Goal: Transaction & Acquisition: Purchase product/service

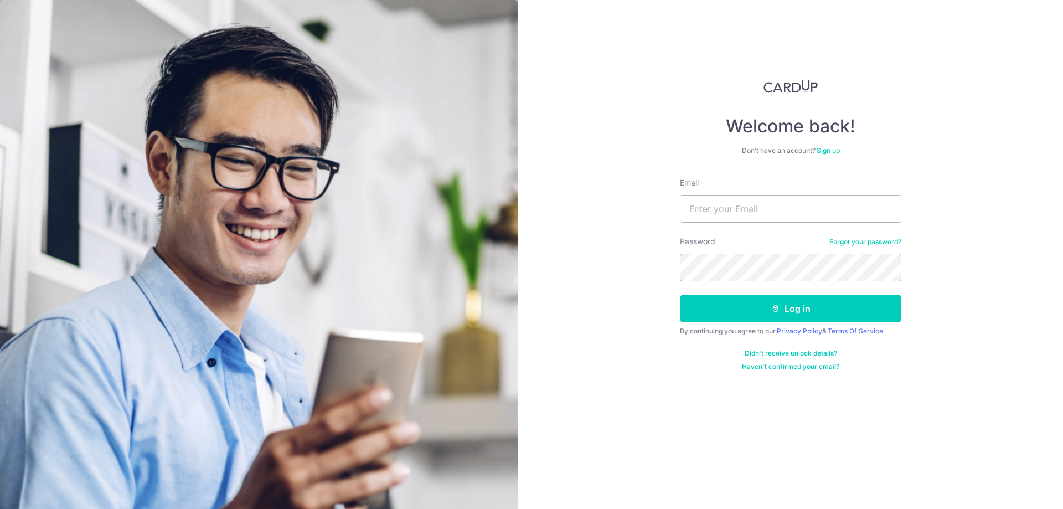
click at [742, 208] on input "Email" at bounding box center [790, 209] width 221 height 28
type input "[EMAIL_ADDRESS][DOMAIN_NAME]"
click at [680, 295] on button "Log in" at bounding box center [790, 309] width 221 height 28
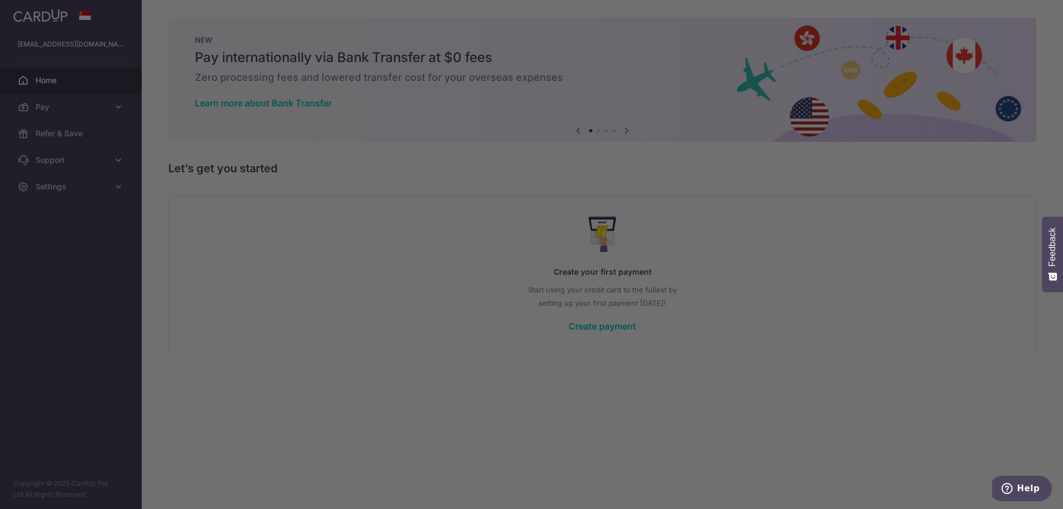
click at [671, 81] on div at bounding box center [537, 257] width 1074 height 514
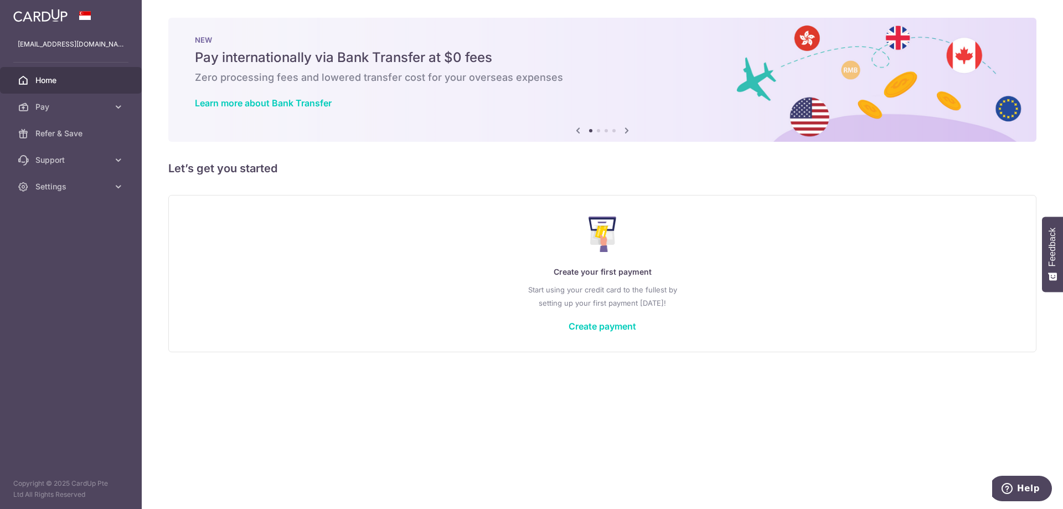
click at [590, 318] on div "Create your first payment Start using your credit card to the fullest by settin…" at bounding box center [602, 273] width 840 height 131
click at [596, 329] on link "Create payment" at bounding box center [603, 326] width 68 height 11
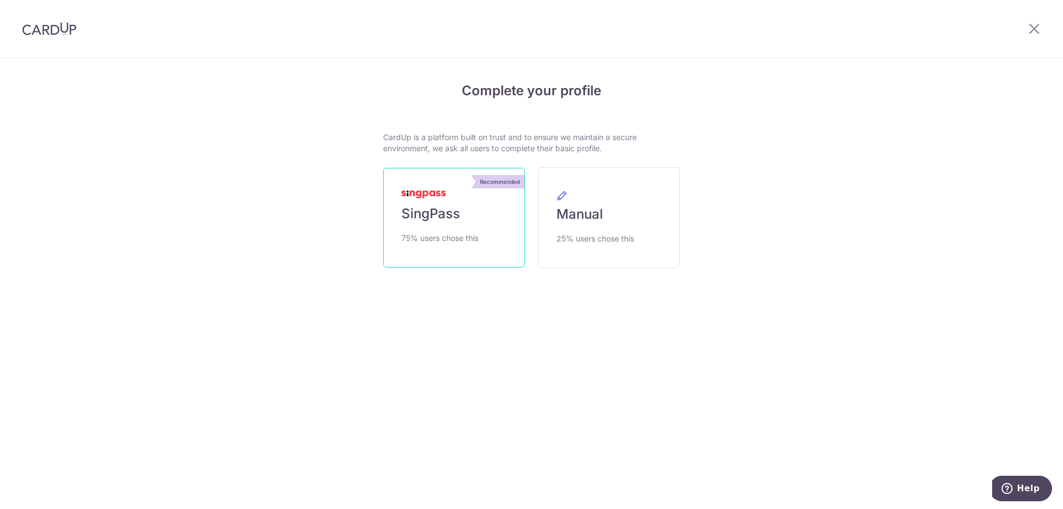
click at [461, 231] on span "75% users chose this" at bounding box center [439, 237] width 77 height 13
click at [461, 230] on link "Recommended SingPass 75% users chose this" at bounding box center [454, 218] width 142 height 100
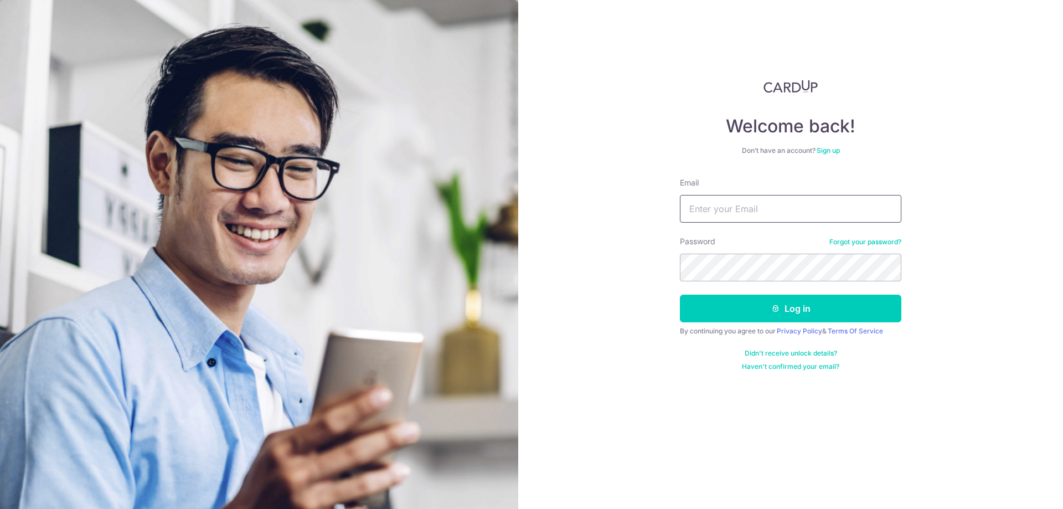
click at [766, 215] on input "Email" at bounding box center [790, 209] width 221 height 28
type input "[EMAIL_ADDRESS][DOMAIN_NAME]"
click at [737, 287] on form "Email wen.jingggz@gmail.com Password Forgot your password? Log in By continuing…" at bounding box center [790, 274] width 221 height 194
click at [680, 295] on button "Log in" at bounding box center [790, 309] width 221 height 28
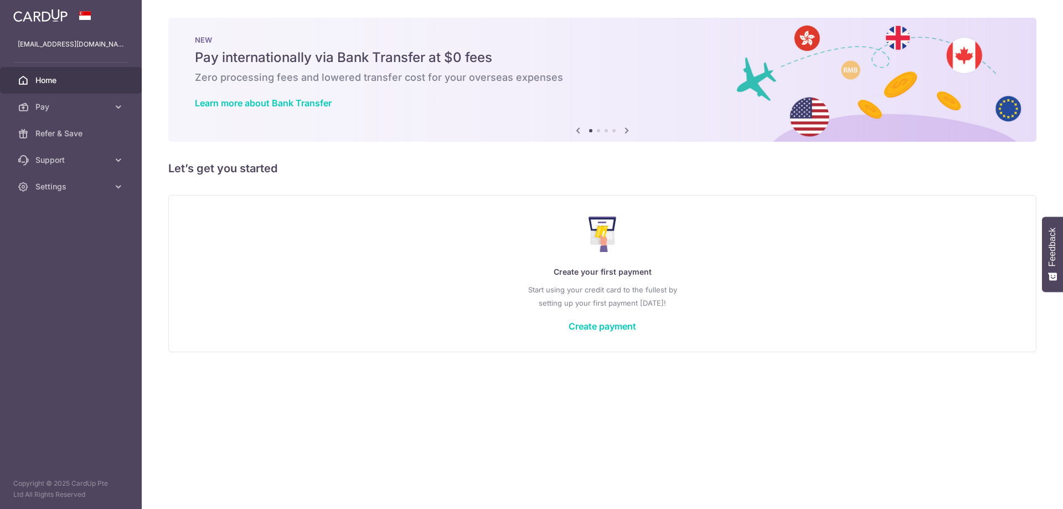
click at [608, 334] on div "Create your first payment Start using your credit card to the fullest by settin…" at bounding box center [602, 273] width 840 height 131
click at [609, 333] on div "Create your first payment Start using your credit card to the fullest by settin…" at bounding box center [602, 273] width 840 height 131
click at [616, 326] on link "Create payment" at bounding box center [603, 326] width 68 height 11
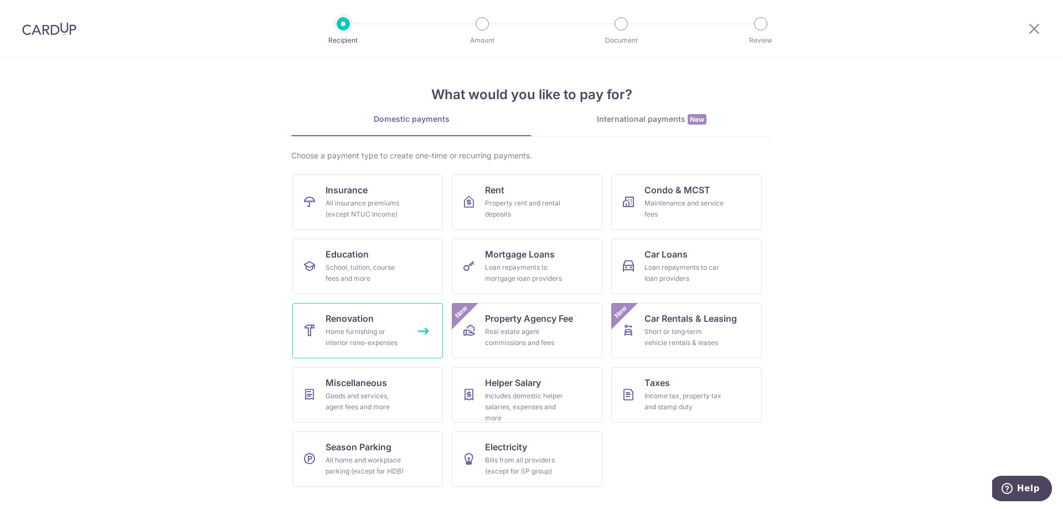
click at [369, 336] on div "Home furnishing or interior reno-expenses" at bounding box center [366, 337] width 80 height 22
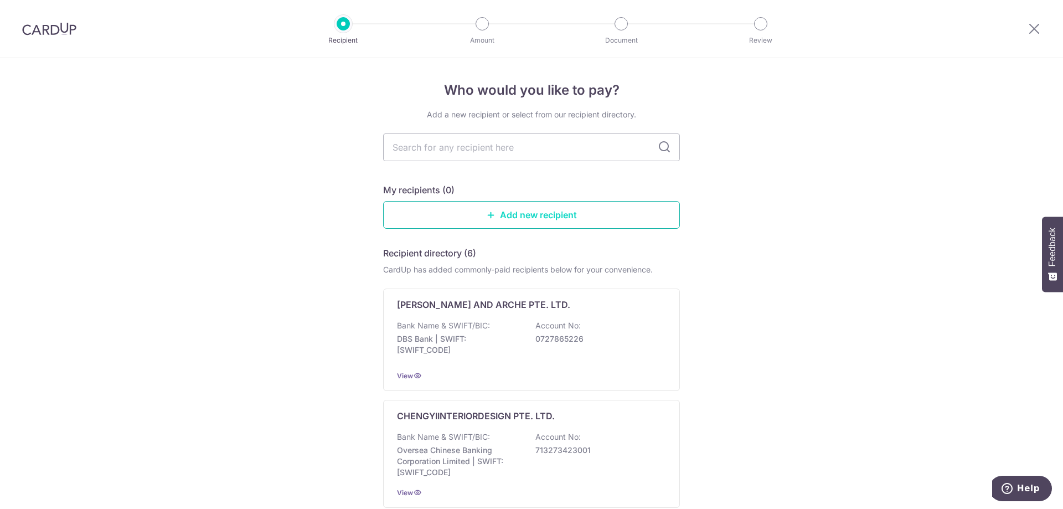
click at [522, 214] on link "Add new recipient" at bounding box center [531, 215] width 297 height 28
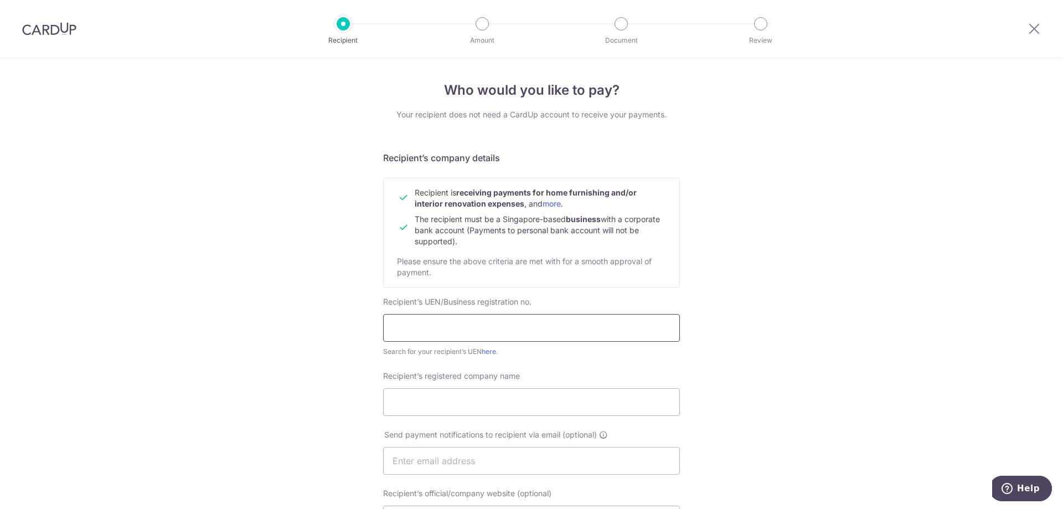
click at [459, 321] on input "text" at bounding box center [531, 328] width 297 height 28
type input "201717211N"
click at [443, 403] on input "Recipient’s registered company name" at bounding box center [531, 402] width 297 height 28
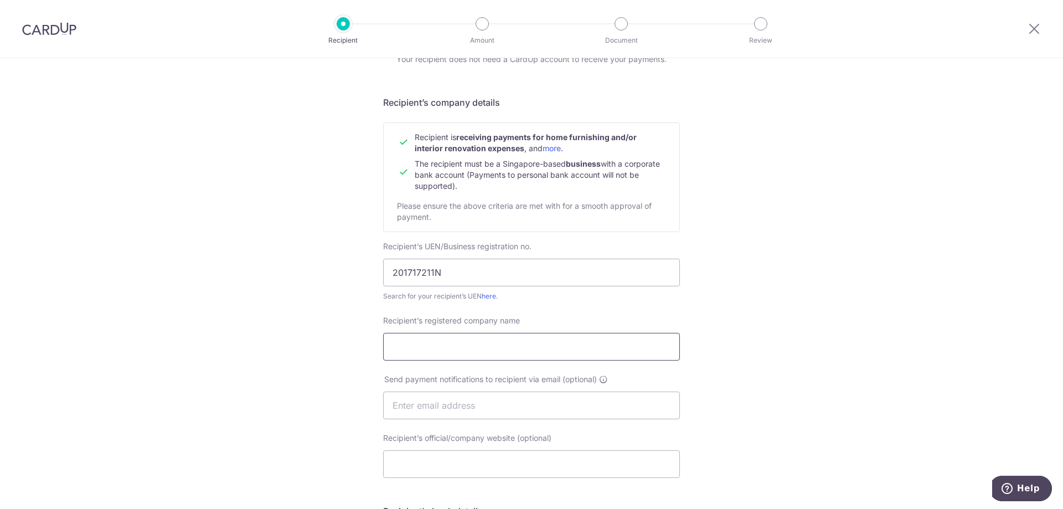
click at [431, 339] on input "Recipient’s registered company name" at bounding box center [531, 347] width 297 height 28
type input "Le Interior Affairs Pte Ltd"
click at [491, 412] on input "text" at bounding box center [531, 405] width 297 height 28
click at [466, 411] on input "text" at bounding box center [531, 405] width 297 height 28
paste input "Kaylee@leinterioraffairs.com"
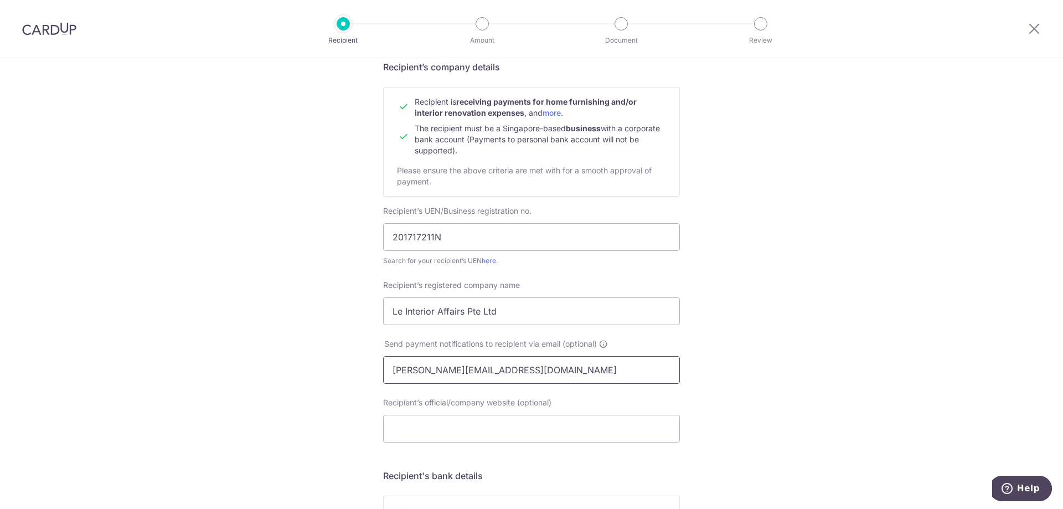
scroll to position [111, 0]
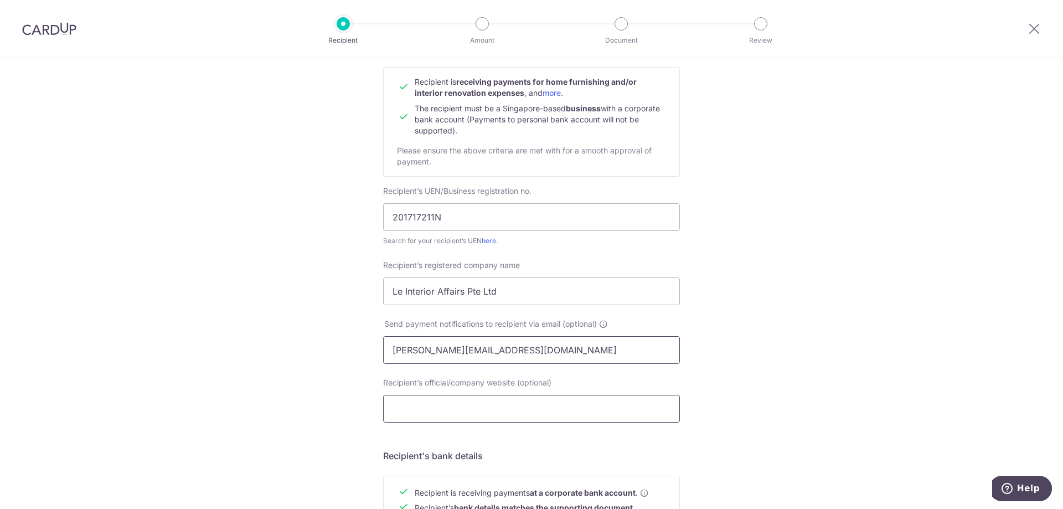
type input "Kaylee@leinterioraffairs.com"
click at [487, 411] on input "Recipient’s official/company website (optional)" at bounding box center [531, 409] width 297 height 28
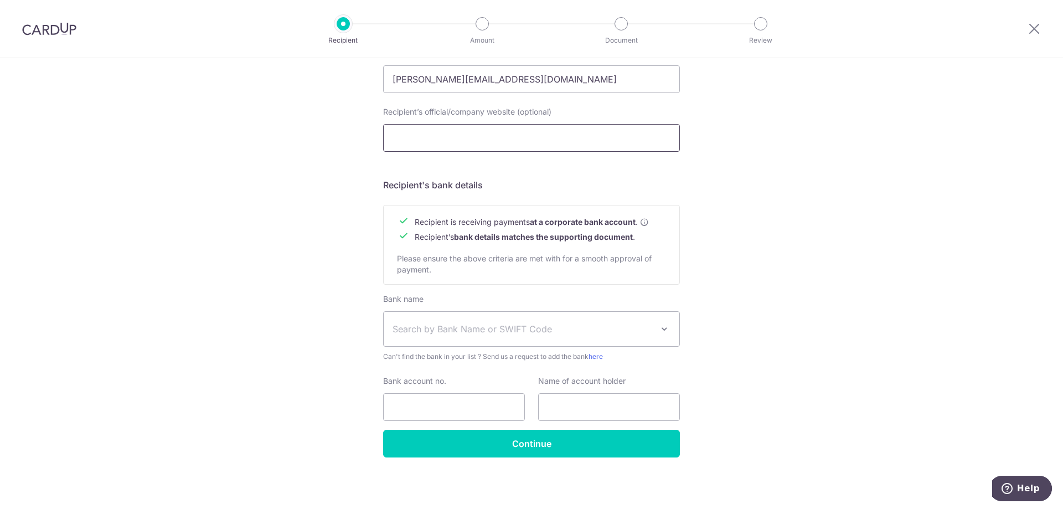
scroll to position [382, 0]
click at [435, 322] on span "Search by Bank Name or SWIFT Code" at bounding box center [523, 328] width 260 height 13
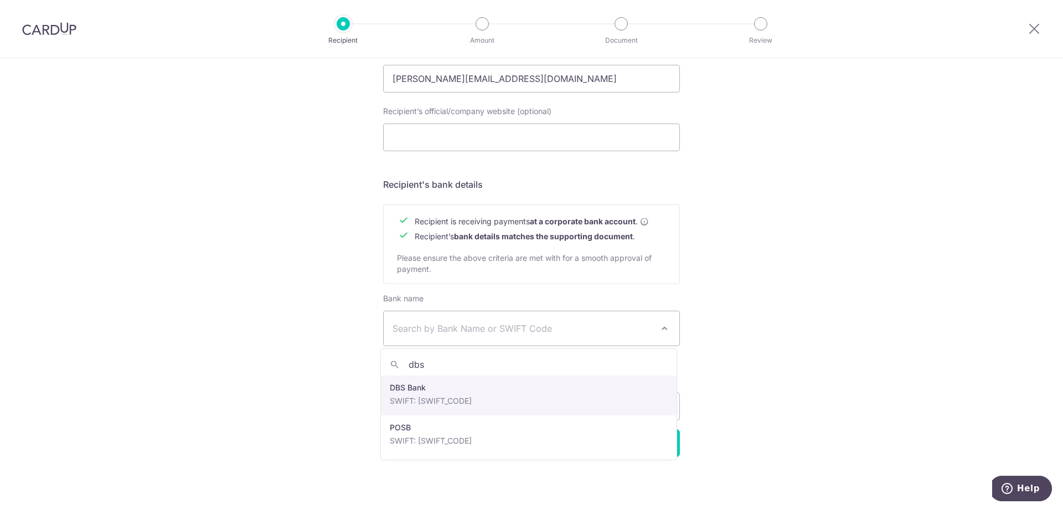
type input "dbs"
select select "6"
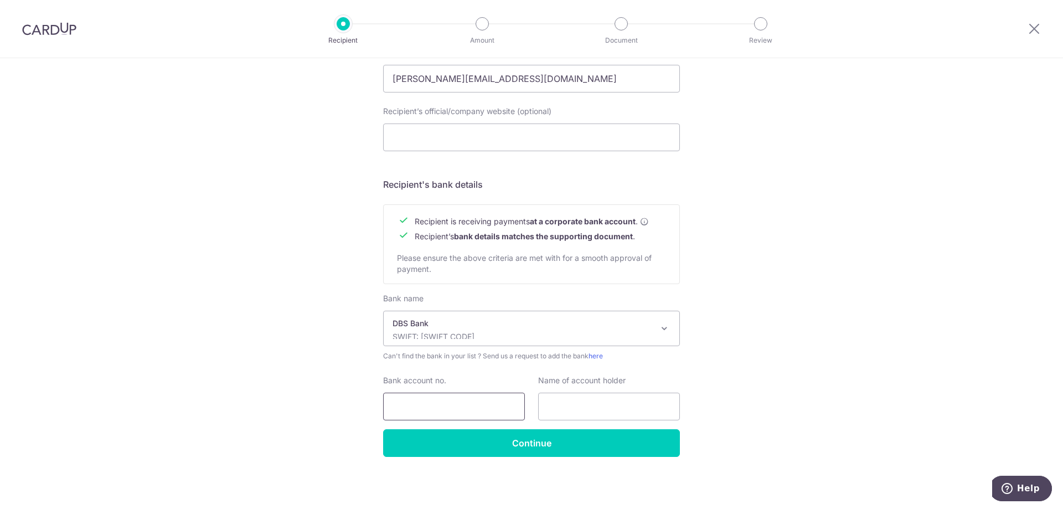
click at [469, 411] on input "Bank account no." at bounding box center [454, 407] width 142 height 28
type input "0549057894"
click at [603, 407] on input "text" at bounding box center [609, 407] width 142 height 28
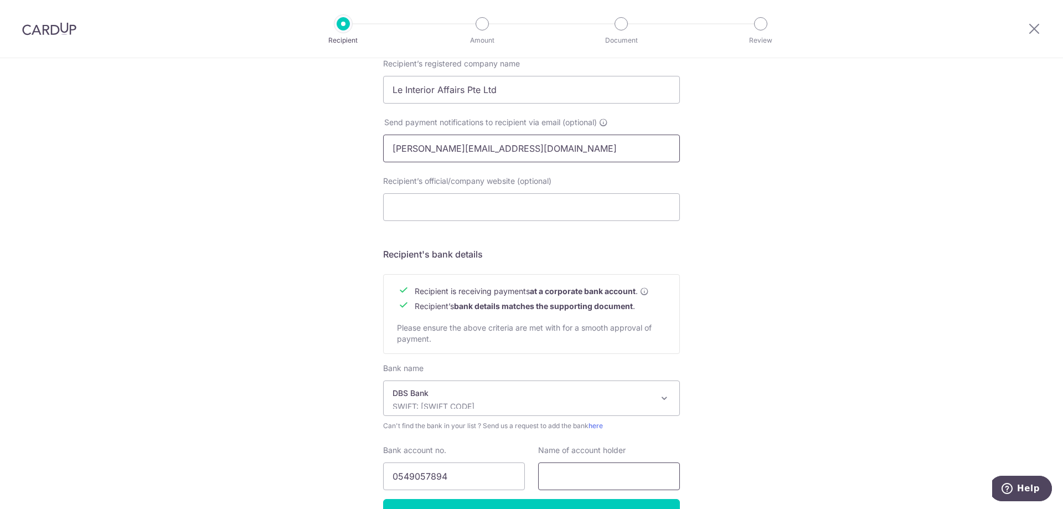
scroll to position [271, 0]
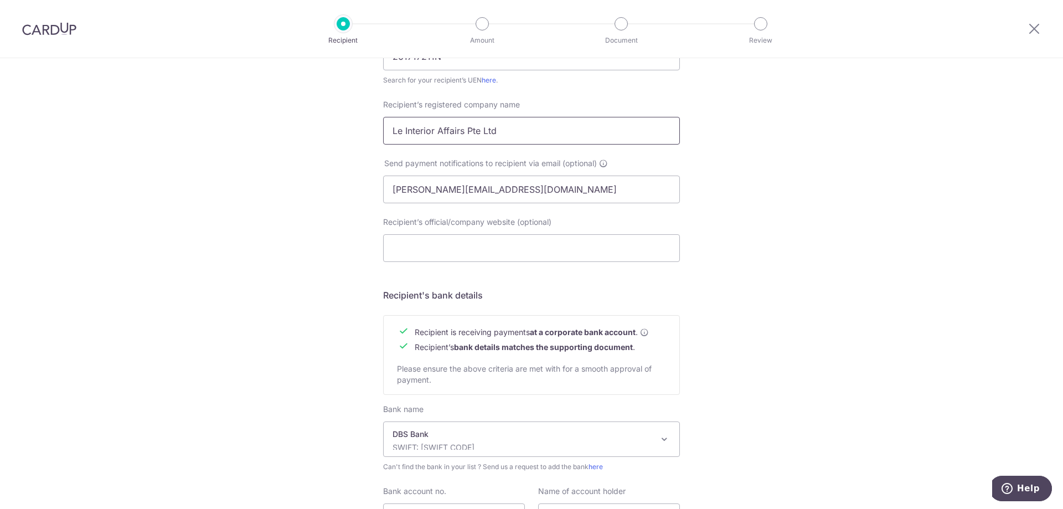
drag, startPoint x: 525, startPoint y: 126, endPoint x: 287, endPoint y: 121, distance: 237.6
click at [287, 121] on div "Who would you like to pay? Your recipient does not need a CardUp account to rec…" at bounding box center [531, 203] width 1063 height 833
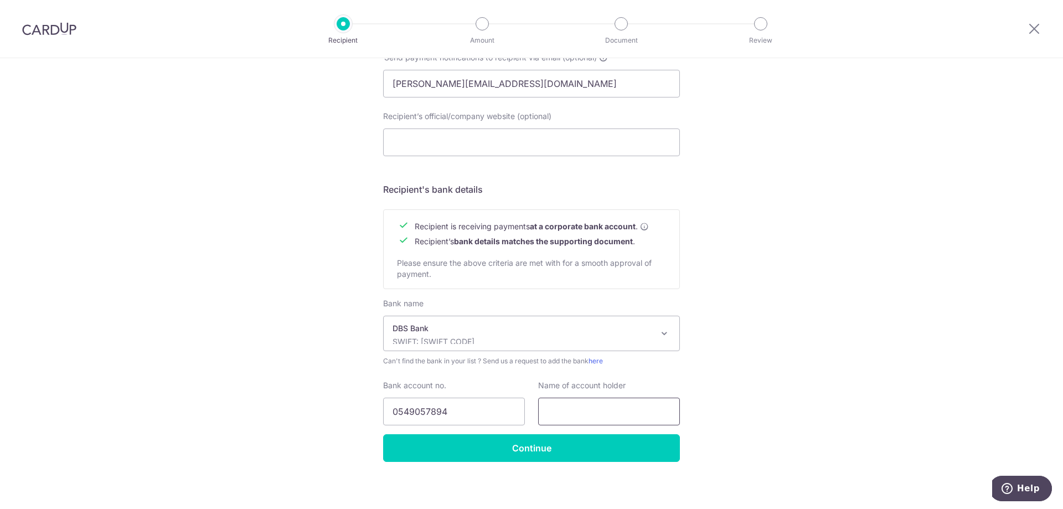
scroll to position [382, 0]
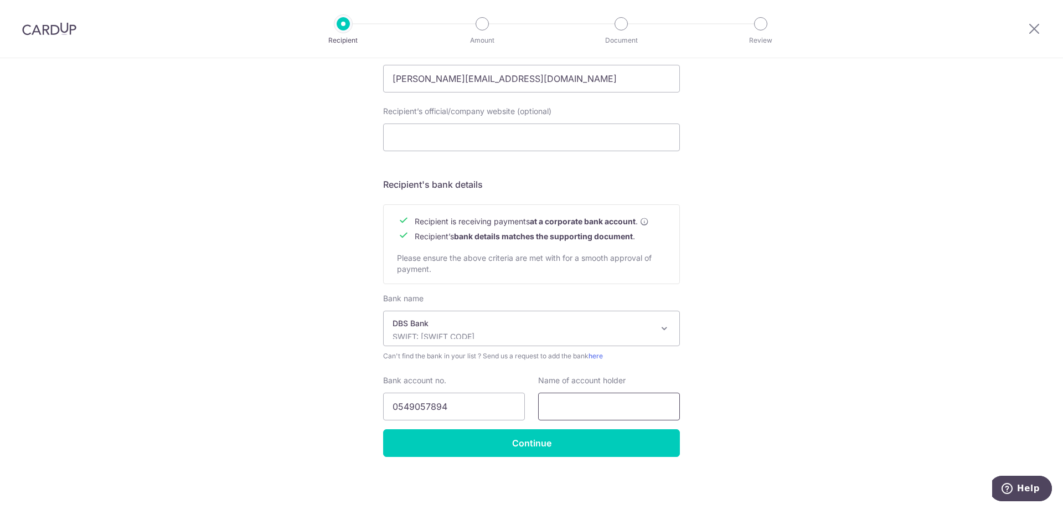
click at [586, 414] on input "text" at bounding box center [609, 407] width 142 height 28
paste input "Le Interior Affairs Pte Ltd"
type input "Le Interior Affairs Pte Ltd"
click at [492, 445] on input "Continue" at bounding box center [531, 443] width 297 height 28
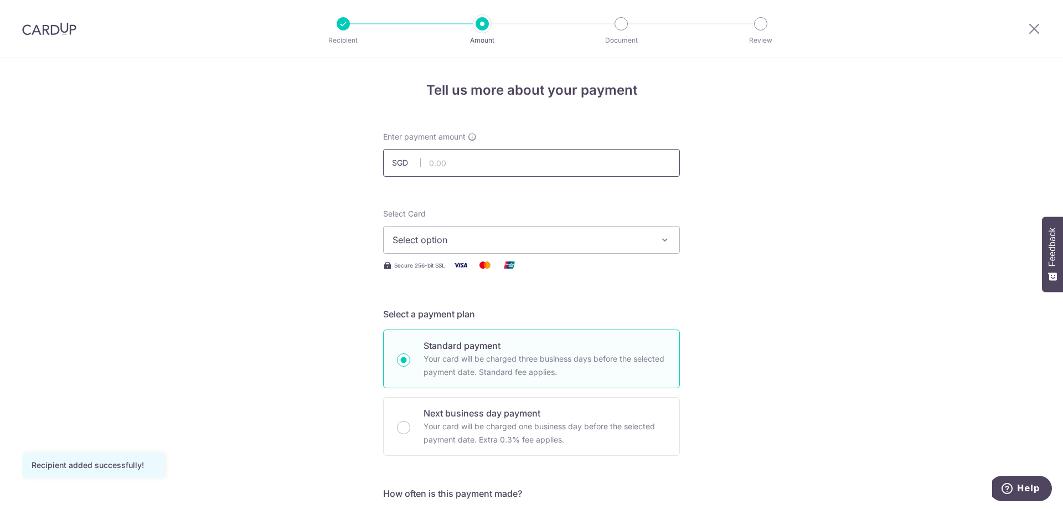
click at [489, 158] on input "text" at bounding box center [531, 163] width 297 height 28
click at [496, 169] on input "text" at bounding box center [531, 163] width 297 height 28
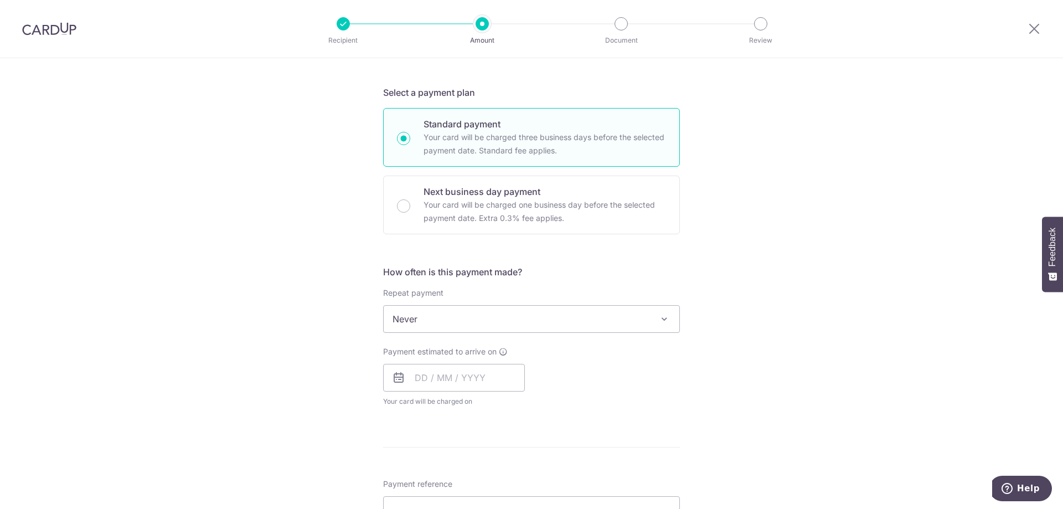
scroll to position [277, 0]
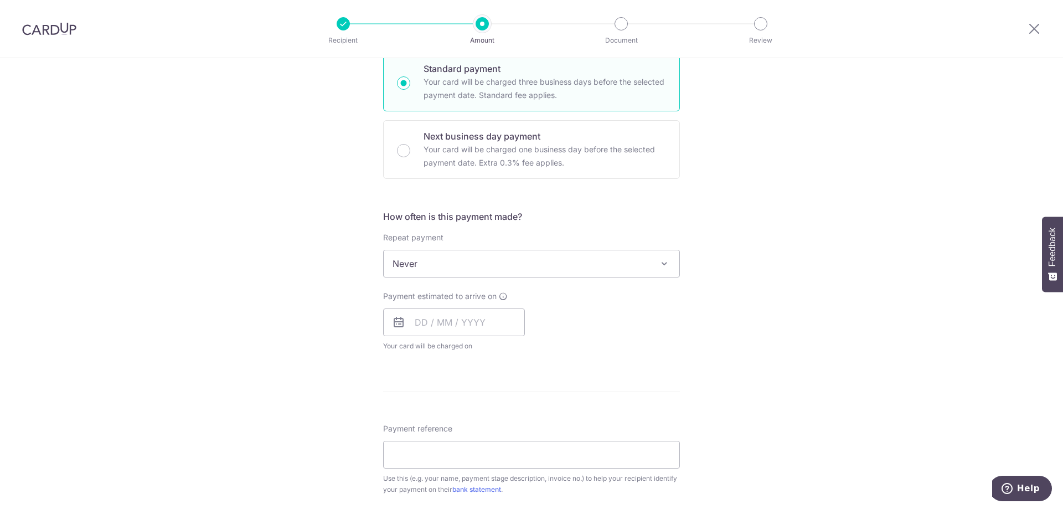
type input "8,626.67"
click at [493, 277] on div "How often is this payment made? Repeat payment Never Every week Every month Eve…" at bounding box center [531, 285] width 297 height 151
click at [484, 267] on span "Never" at bounding box center [532, 263] width 296 height 27
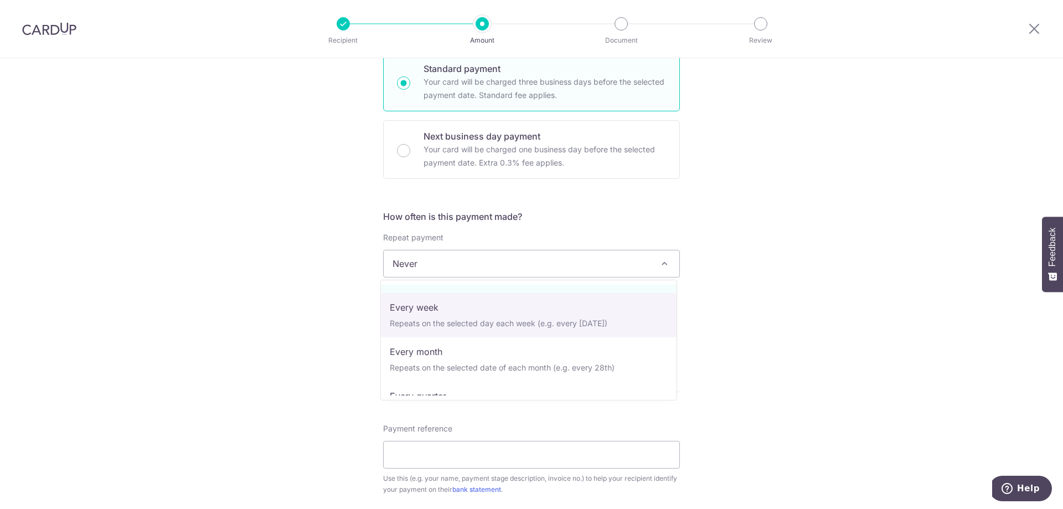
scroll to position [55, 0]
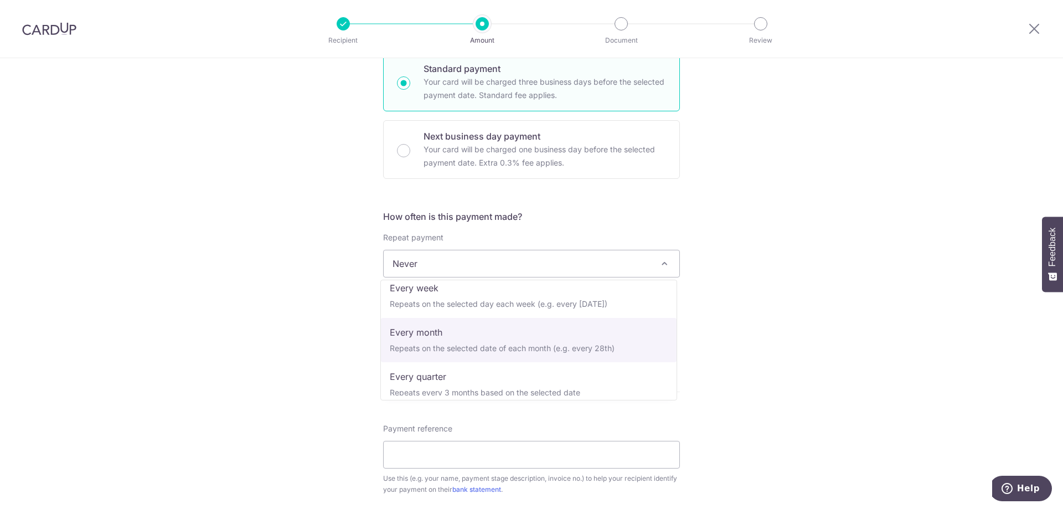
select select "3"
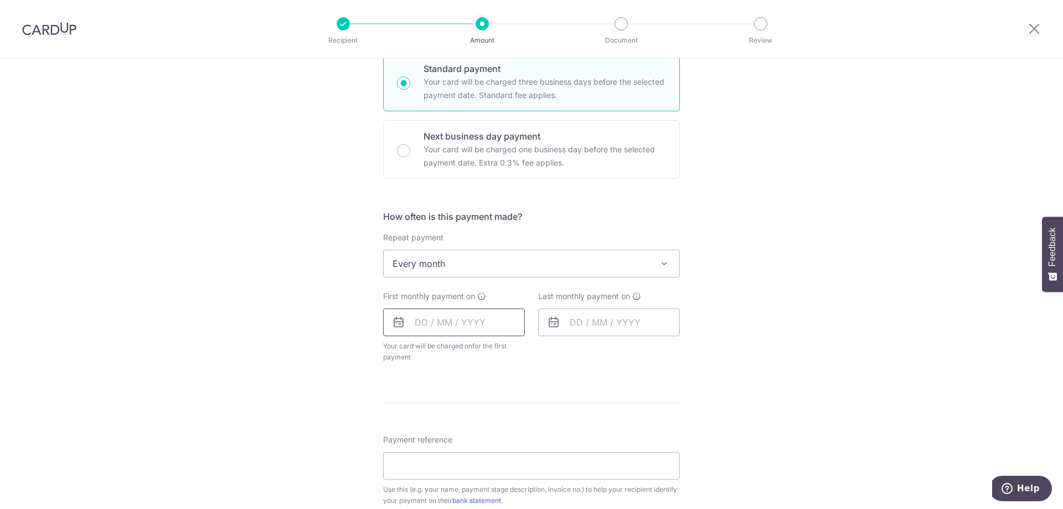
click at [442, 309] on div "First monthly payment on Your card will be charged on for the first payment * I…" at bounding box center [454, 327] width 142 height 72
click at [442, 312] on input "text" at bounding box center [454, 322] width 142 height 28
click at [529, 345] on div "Prev Next Sep Oct Nov Dec 2025 2026 2027 2028 2029 2030 2031 2032 2033 2034 2035" at bounding box center [472, 352] width 176 height 27
click at [533, 349] on link "Next" at bounding box center [539, 351] width 13 height 13
click at [465, 441] on link "15" at bounding box center [472, 445] width 18 height 18
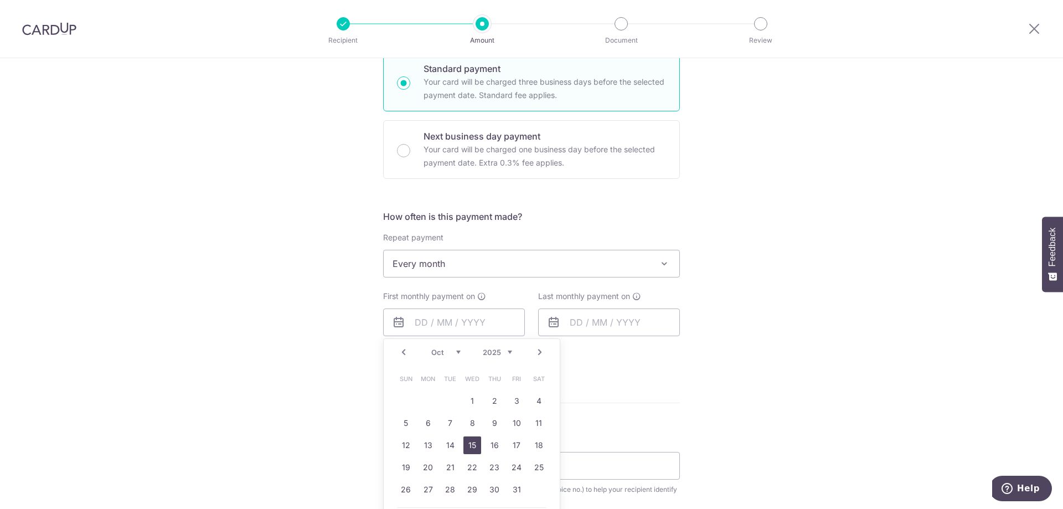
type input "[DATE]"
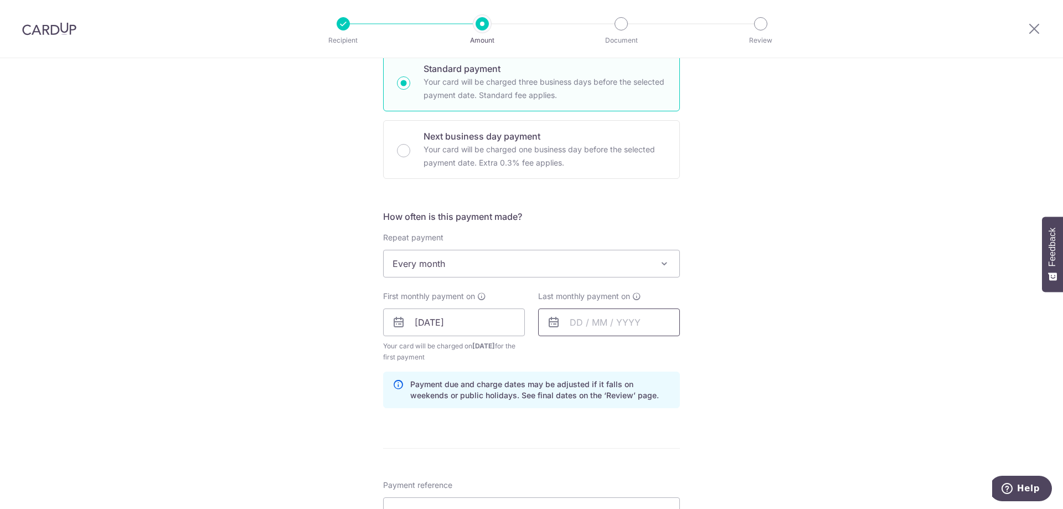
click at [572, 325] on input "text" at bounding box center [609, 322] width 142 height 28
drag, startPoint x: 691, startPoint y: 358, endPoint x: 688, endPoint y: 352, distance: 6.9
click at [689, 354] on div "Prev Next Oct Nov Dec 2025 2026 2027 2028 2029 2030 2031 2032 2033 2034 2035" at bounding box center [627, 352] width 176 height 27
click at [688, 352] on link "Next" at bounding box center [694, 351] width 13 height 13
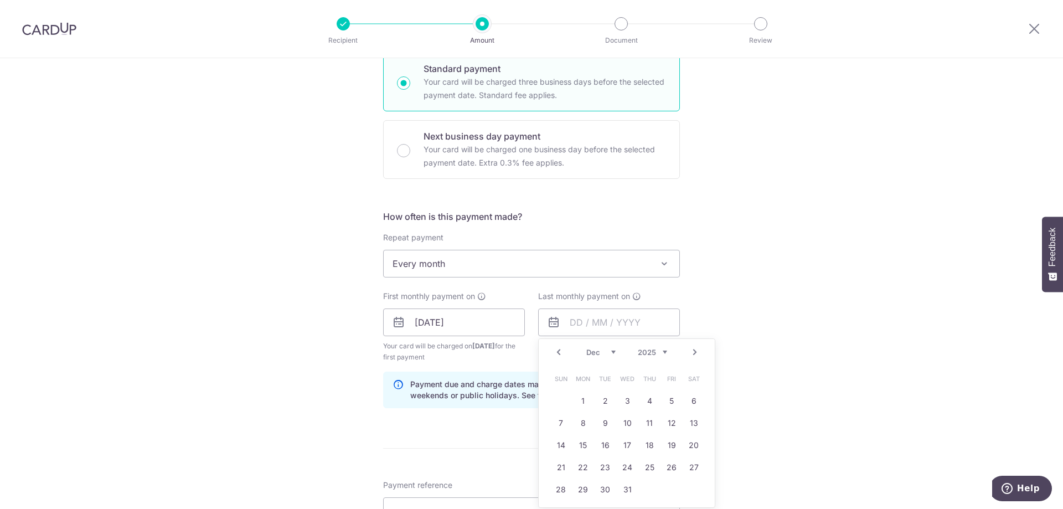
click at [688, 352] on link "Next" at bounding box center [694, 351] width 13 height 13
click at [620, 445] on link "14" at bounding box center [627, 445] width 18 height 18
type input "14/01/2026"
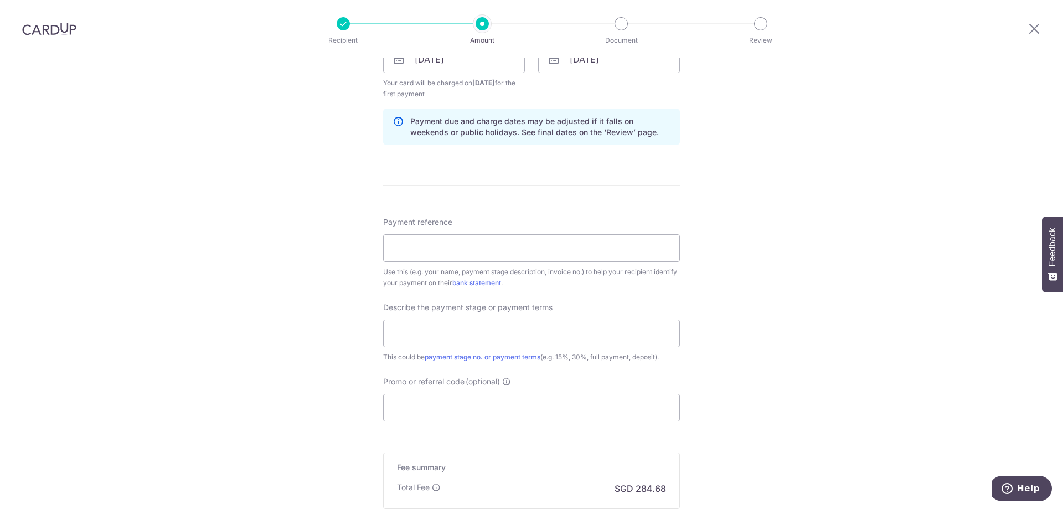
scroll to position [554, 0]
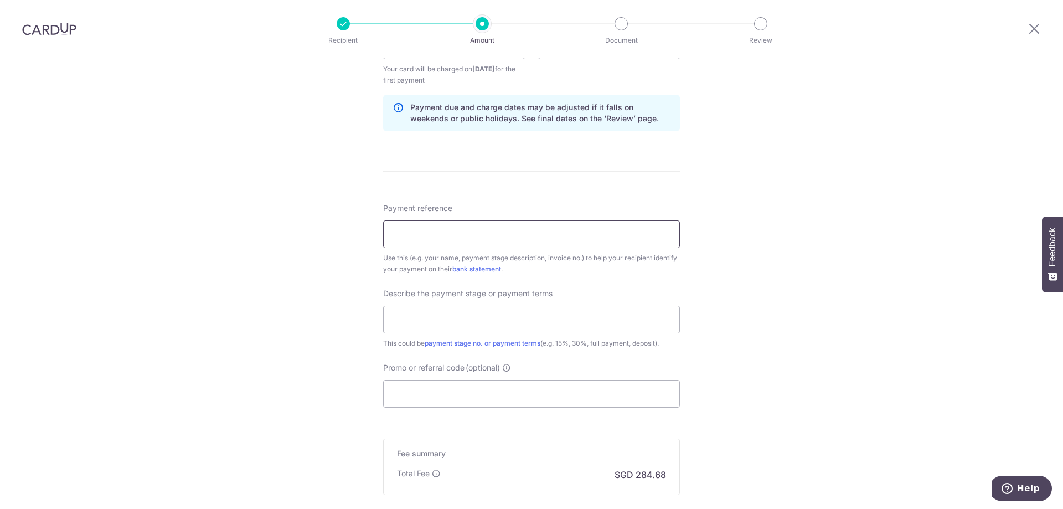
click at [414, 237] on input "Payment reference" at bounding box center [531, 234] width 297 height 28
type input "[PERSON_NAME] [PERSON_NAME]"
click at [469, 327] on input "text" at bounding box center [531, 320] width 297 height 28
type input "Full Payment, 33% each"
click at [500, 384] on input "Promo or referral code (optional)" at bounding box center [531, 394] width 297 height 28
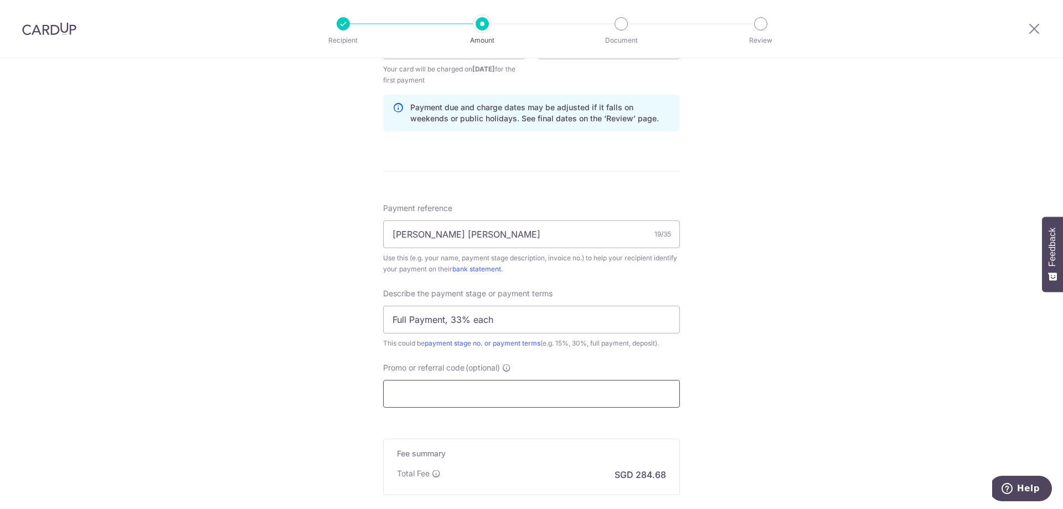
click at [481, 393] on input "Promo or referral code (optional)" at bounding box center [531, 394] width 297 height 28
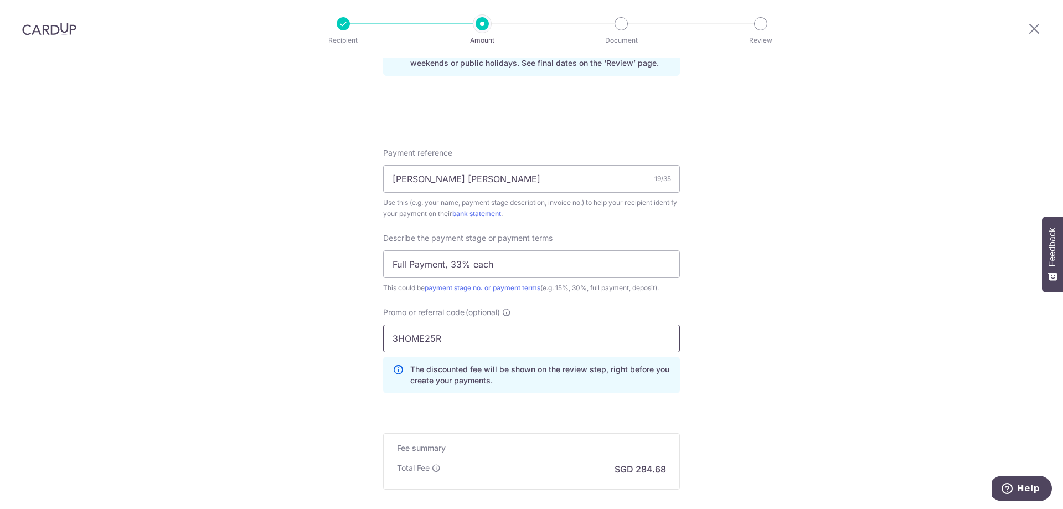
scroll to position [720, 0]
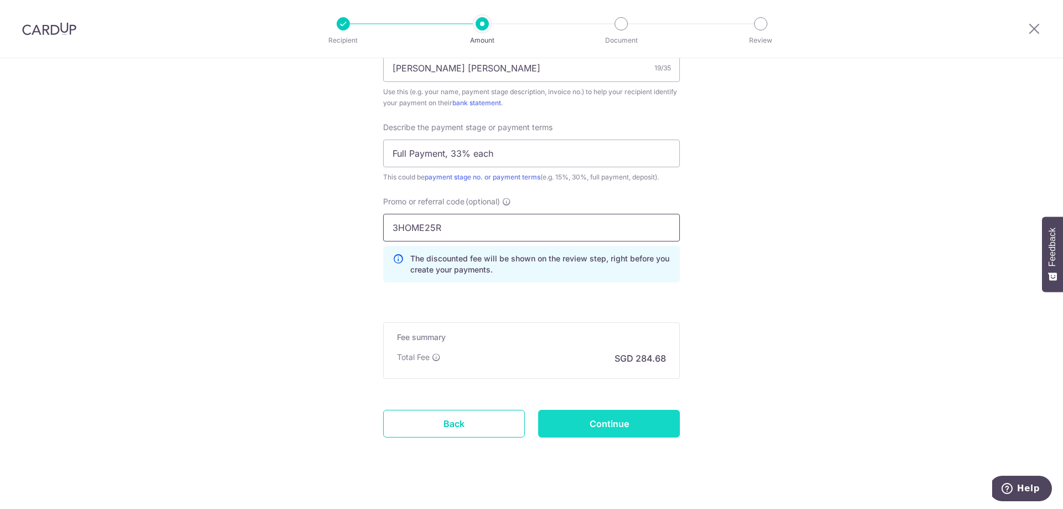
type input "3HOME25R"
click at [621, 431] on input "Continue" at bounding box center [609, 424] width 142 height 28
type input "Create Schedule"
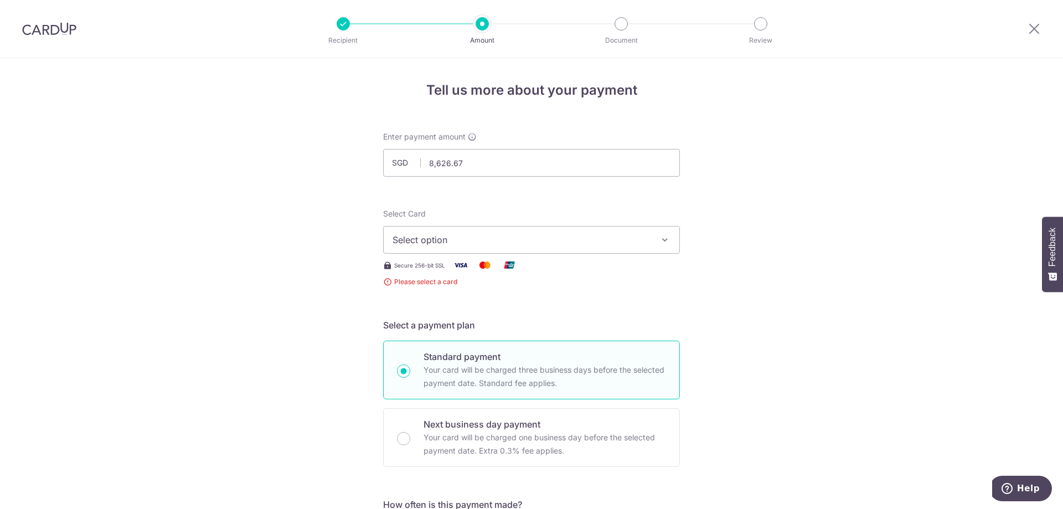
click at [407, 239] on span "Select option" at bounding box center [522, 239] width 258 height 13
click at [453, 277] on link "Add credit card" at bounding box center [532, 271] width 296 height 20
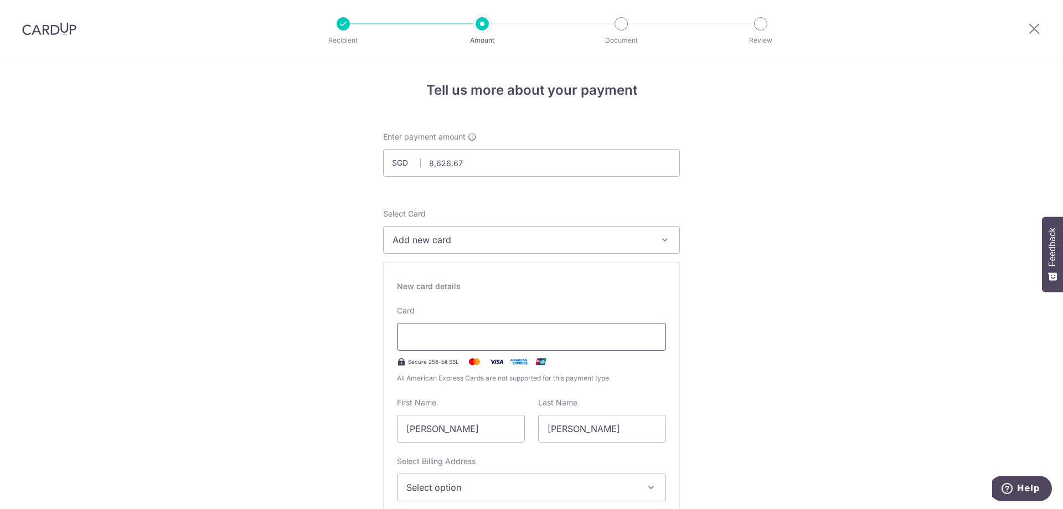
click at [465, 329] on div at bounding box center [531, 337] width 269 height 28
click at [431, 344] on div at bounding box center [531, 337] width 269 height 28
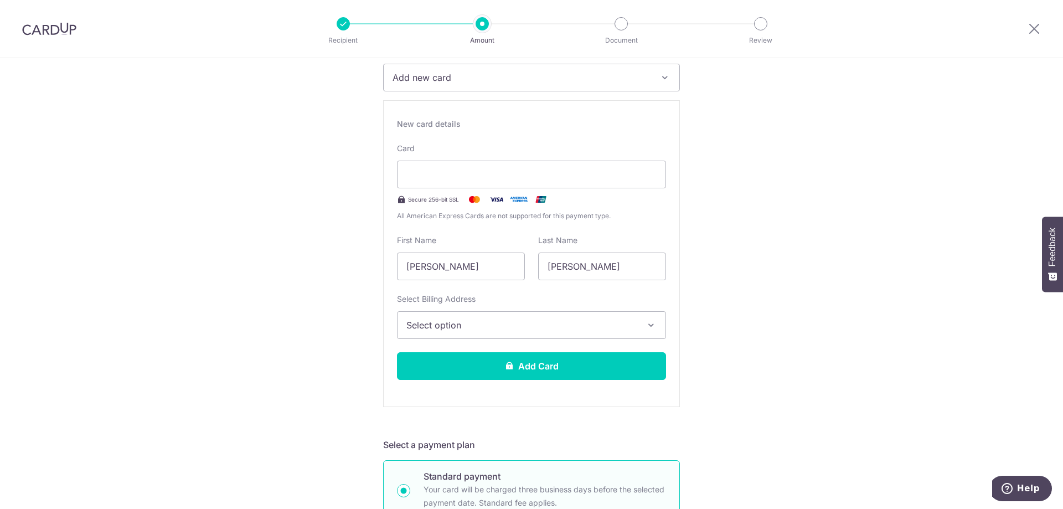
scroll to position [166, 0]
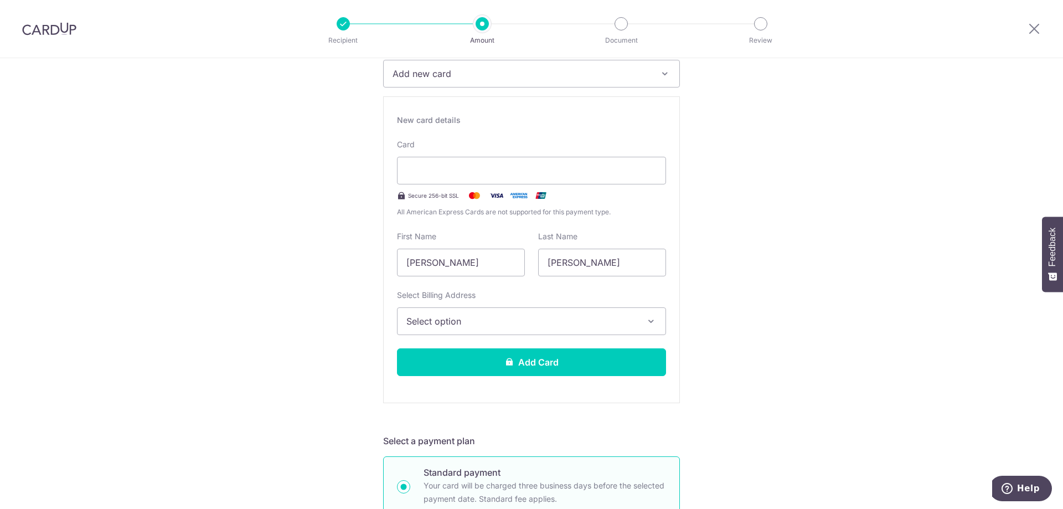
click at [490, 305] on div "Select Billing Address Select option Add Billing Address" at bounding box center [531, 312] width 269 height 45
click at [500, 322] on span "Select option" at bounding box center [521, 320] width 230 height 13
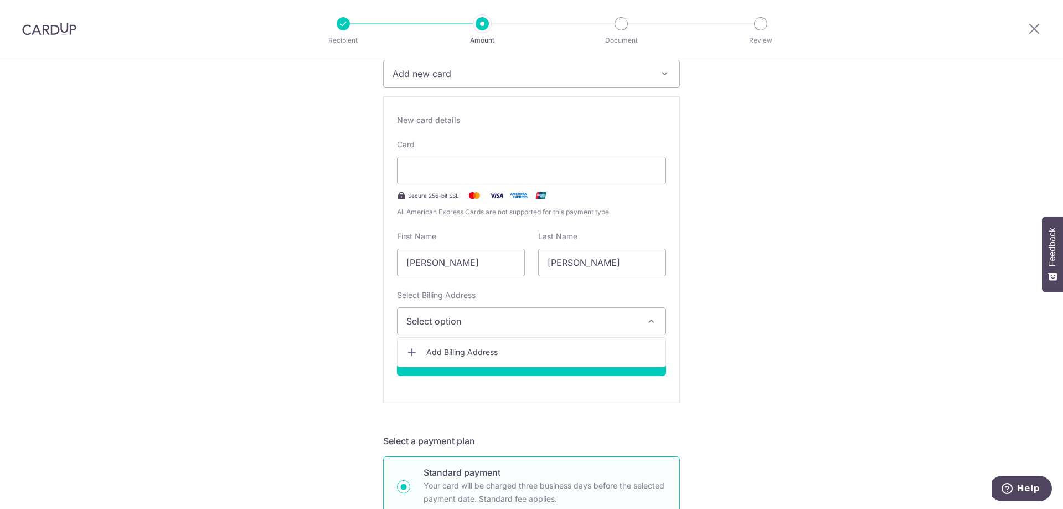
click at [456, 349] on span "Add Billing Address" at bounding box center [541, 352] width 230 height 11
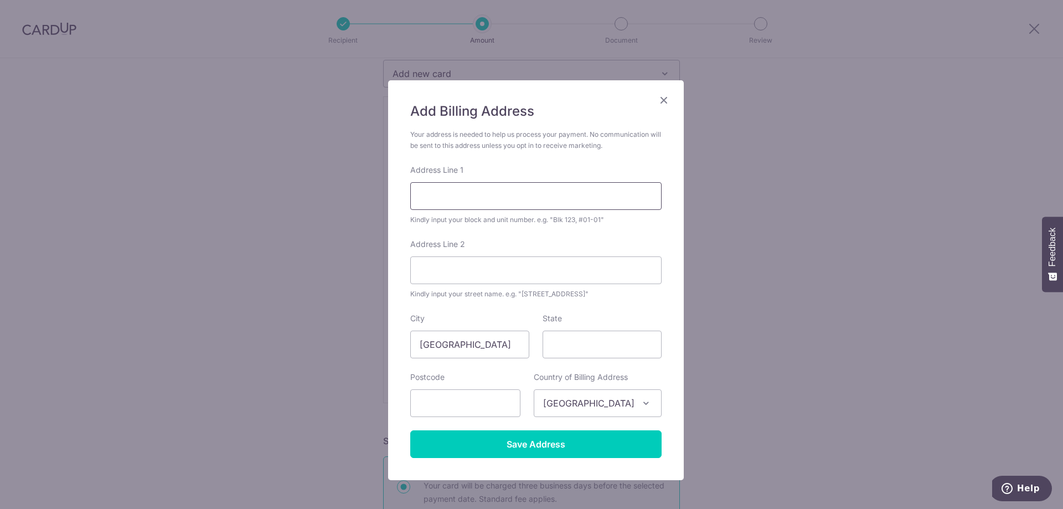
click at [497, 193] on input "Address Line 1" at bounding box center [535, 196] width 251 height 28
click at [440, 278] on input "Address Line 2" at bounding box center [535, 270] width 251 height 28
click at [527, 200] on input "[GEOGRAPHIC_DATA]" at bounding box center [535, 196] width 251 height 28
drag, startPoint x: 528, startPoint y: 194, endPoint x: 370, endPoint y: 192, distance: 157.8
click at [370, 192] on div "Add Billing Address Your address is needed to help us process your payment. No …" at bounding box center [531, 254] width 1063 height 509
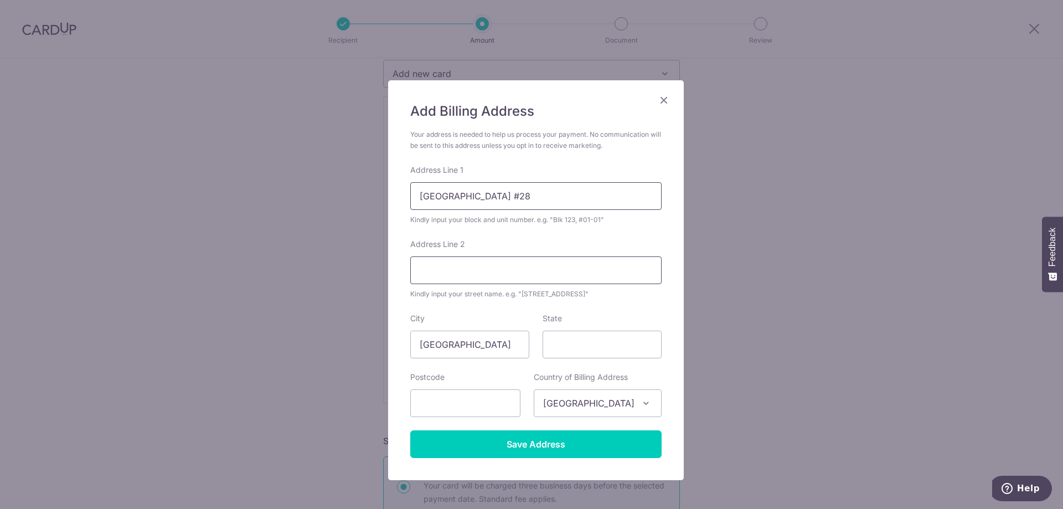
type input "28 Park Villas Green #28"
click at [468, 265] on input "Address Line 2" at bounding box center [535, 270] width 251 height 28
paste input "28 Park Villas Green #28"
type input "28 Park Villas Green #28"
click at [461, 405] on input "text" at bounding box center [465, 403] width 110 height 28
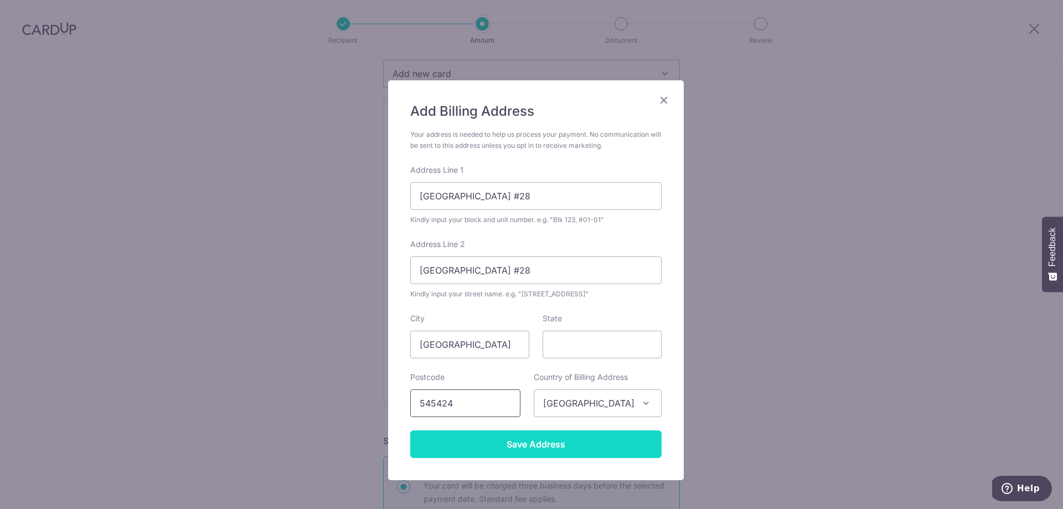
type input "545424"
click at [505, 444] on input "Save Address" at bounding box center [535, 444] width 251 height 28
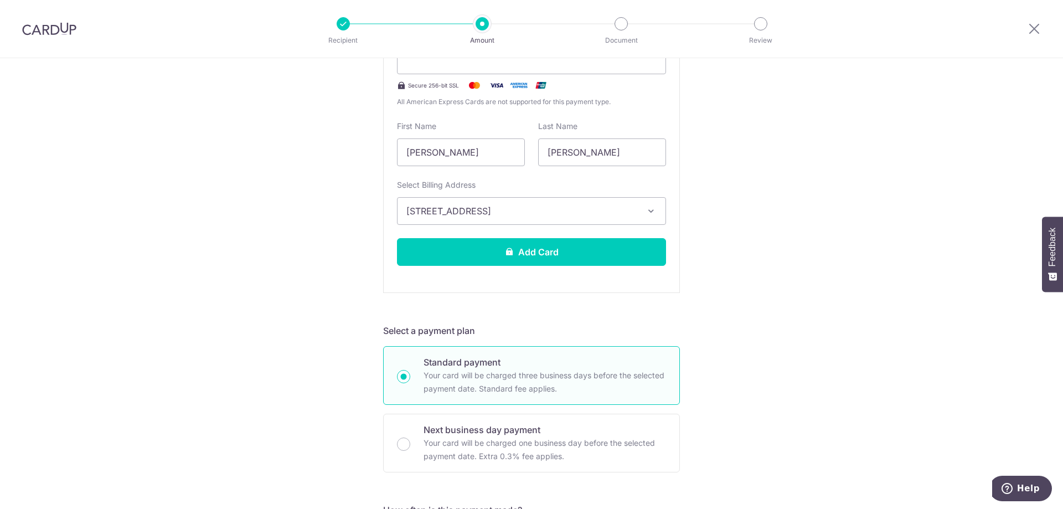
scroll to position [277, 0]
click at [567, 224] on div "New card details Card Secure 256-bit SSL All American Express Cards are not sup…" at bounding box center [531, 139] width 297 height 307
click at [560, 214] on span "[STREET_ADDRESS]" at bounding box center [521, 210] width 230 height 13
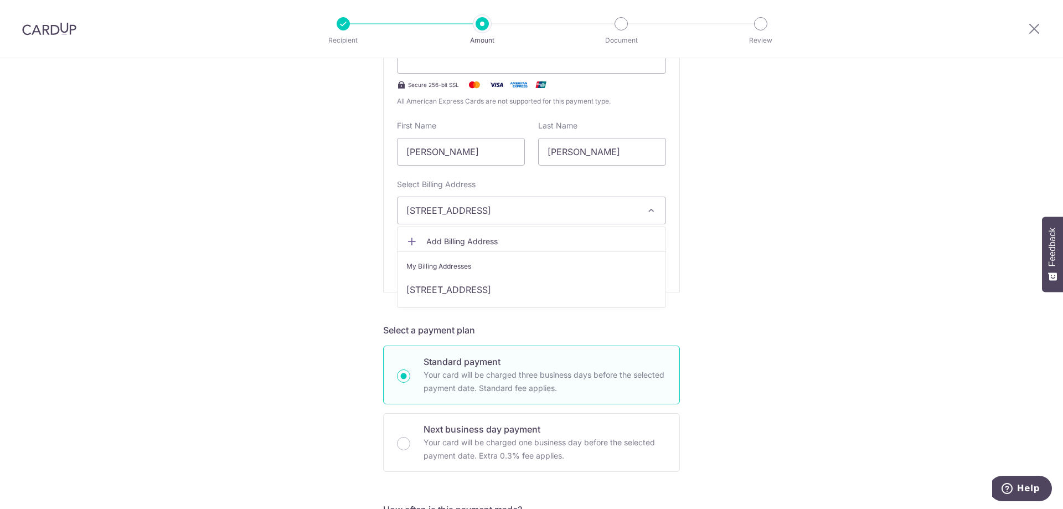
click at [787, 298] on div "Tell us more about your payment Enter payment amount SGD 8,626.67 8626.67 Selec…" at bounding box center [531, 498] width 1063 height 1434
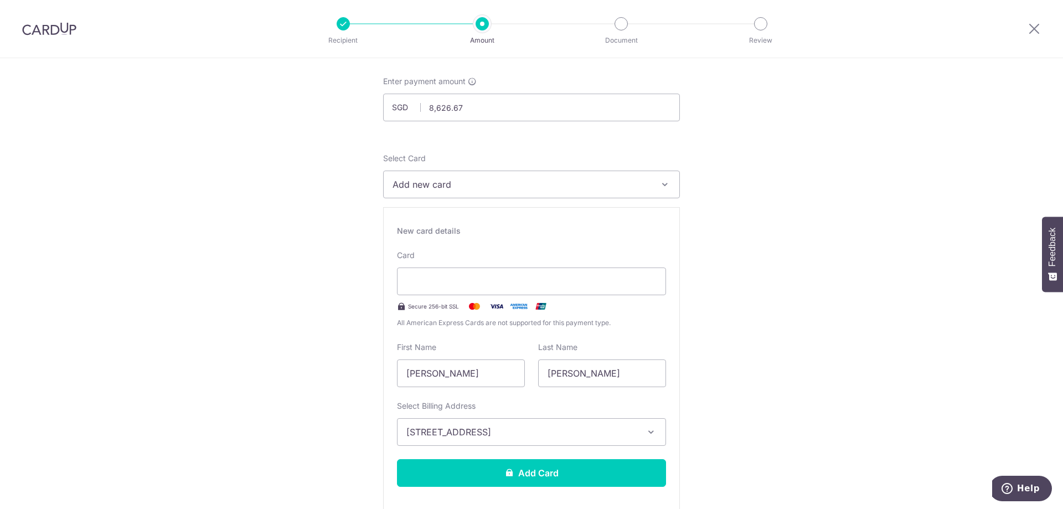
scroll to position [111, 0]
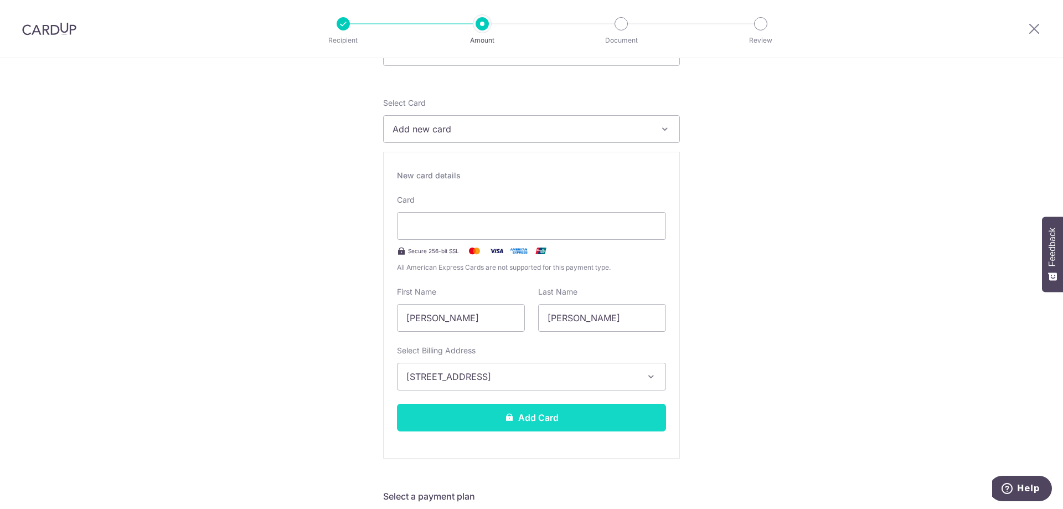
click at [548, 421] on button "Add Card" at bounding box center [531, 418] width 269 height 28
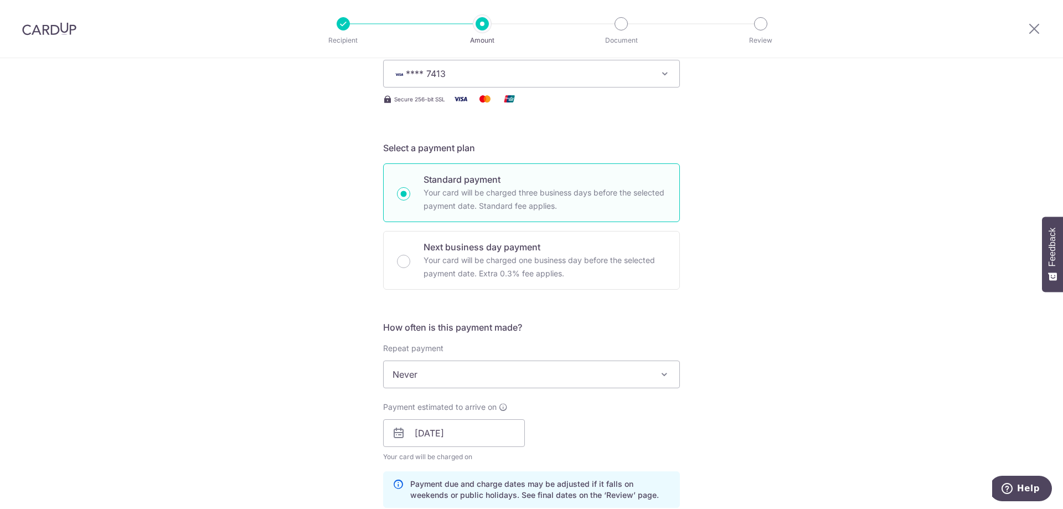
scroll to position [277, 0]
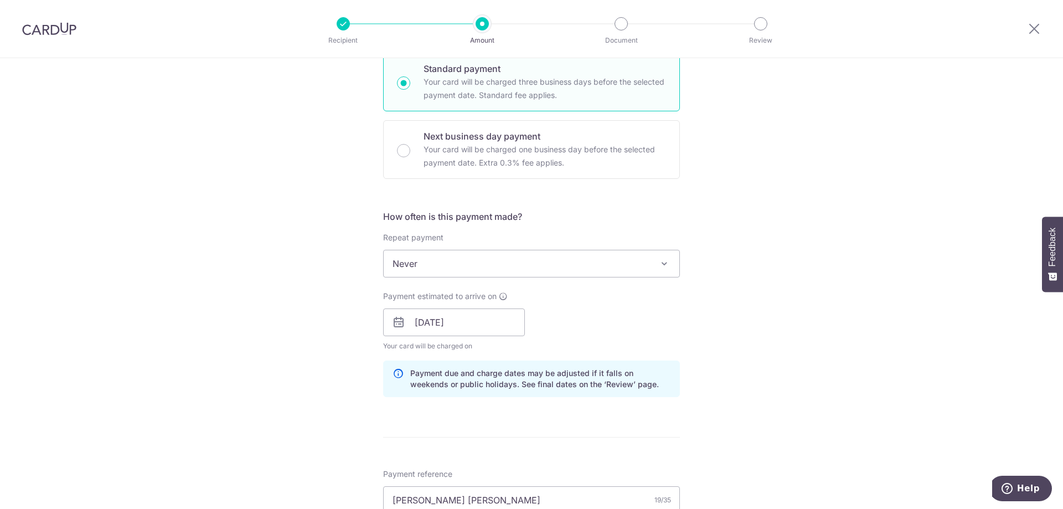
click at [422, 261] on span "Never" at bounding box center [532, 263] width 296 height 27
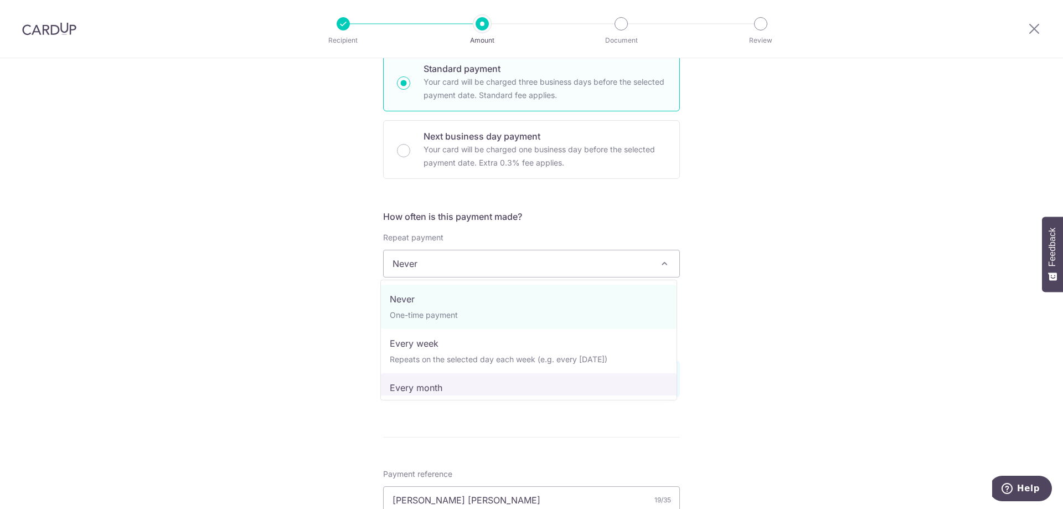
select select "3"
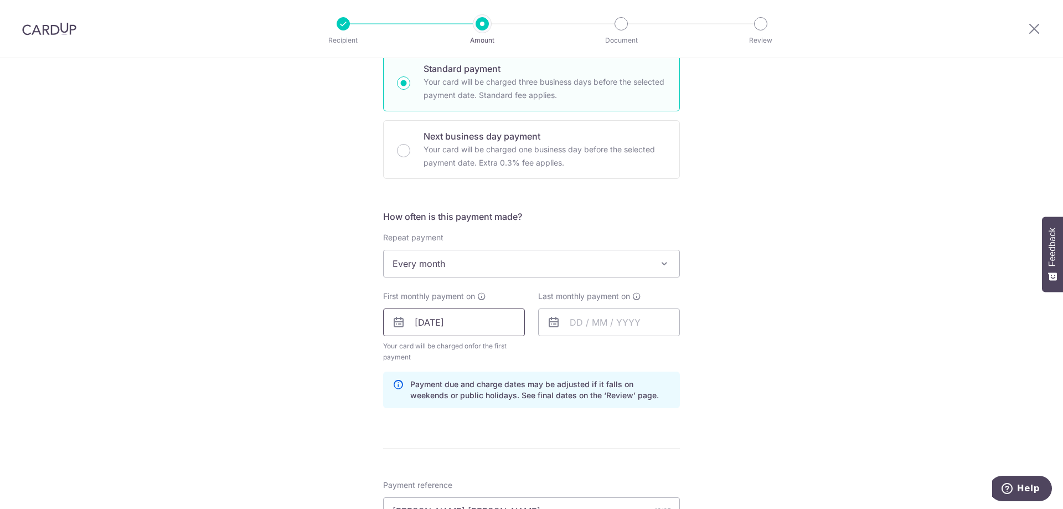
click at [467, 323] on input "[DATE]" at bounding box center [454, 322] width 142 height 28
click at [589, 331] on input "text" at bounding box center [609, 322] width 142 height 28
click at [691, 353] on link "Next" at bounding box center [694, 351] width 13 height 13
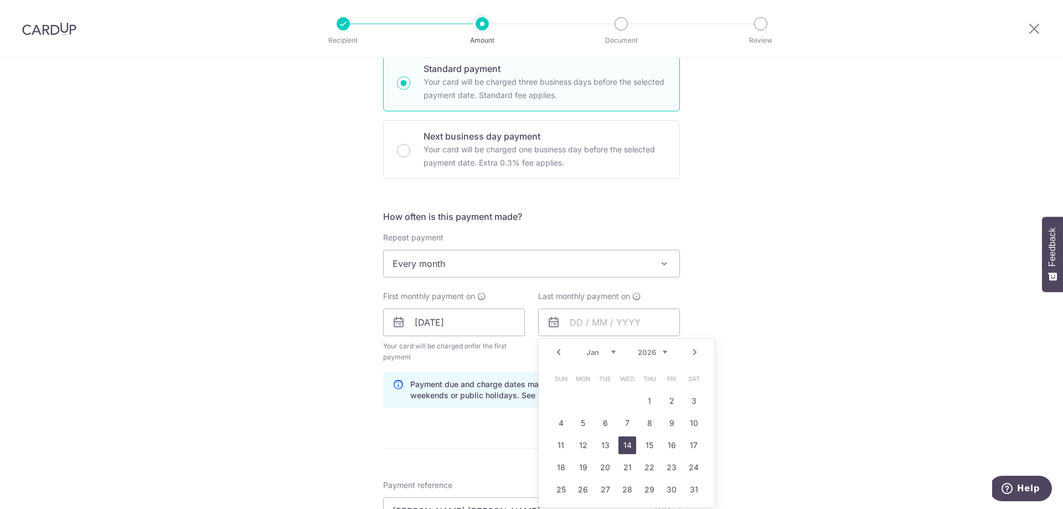
click at [624, 442] on link "14" at bounding box center [627, 445] width 18 height 18
type input "[DATE]"
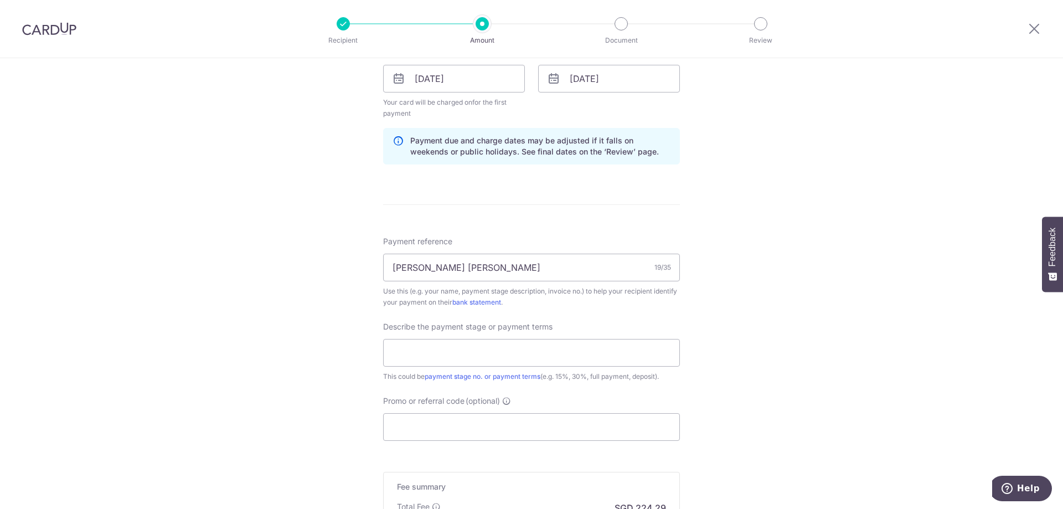
scroll to position [554, 0]
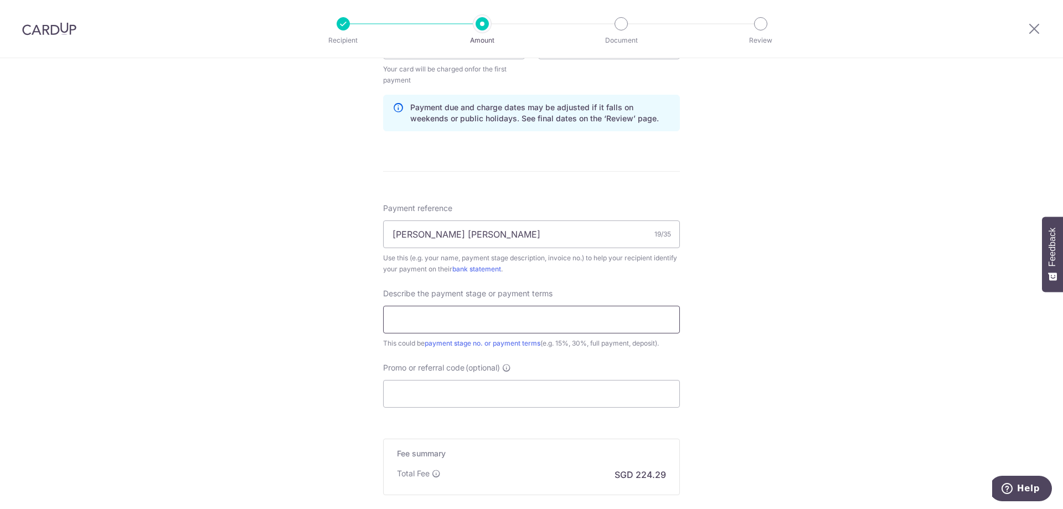
click at [473, 327] on input "text" at bounding box center [531, 320] width 297 height 28
type input "Full Payment, 33% each"
click at [455, 398] on input "Promo or referral code (optional)" at bounding box center [531, 394] width 297 height 28
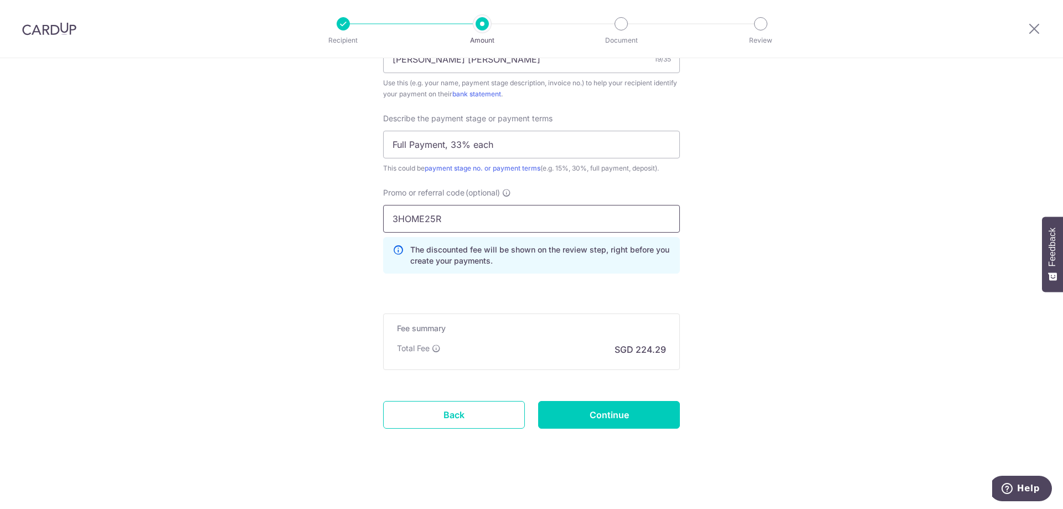
scroll to position [731, 0]
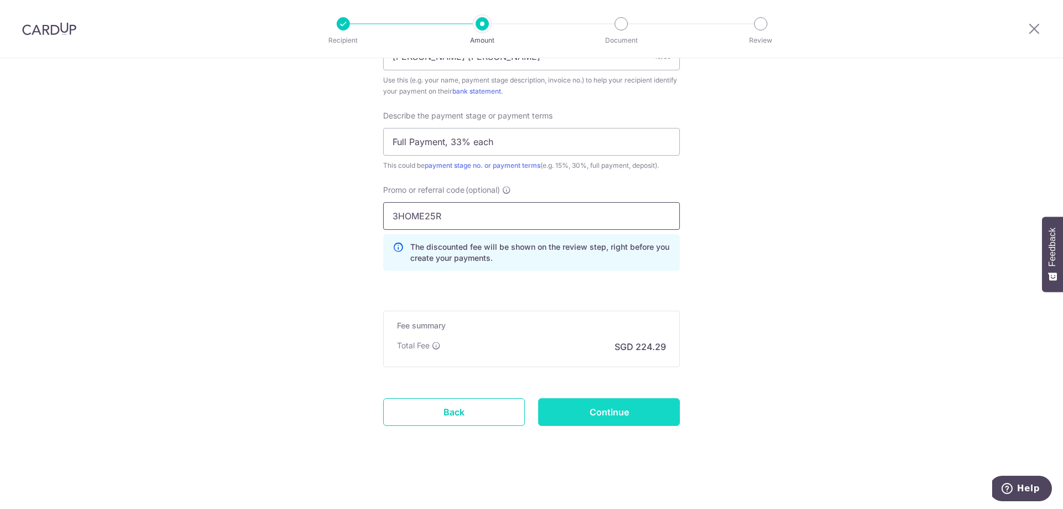
type input "3HOME25R"
click at [595, 406] on input "Continue" at bounding box center [609, 412] width 142 height 28
type input "Create Schedule"
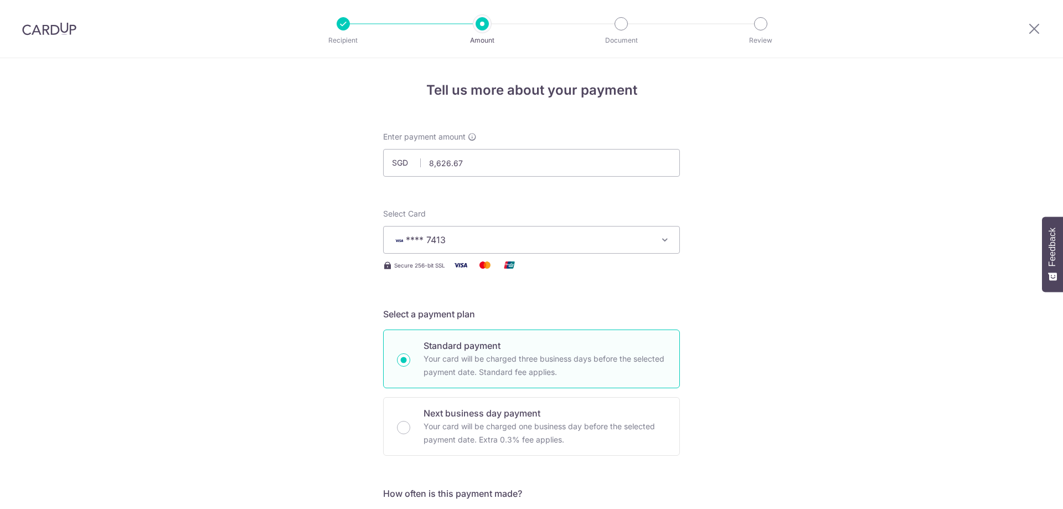
scroll to position [690, 0]
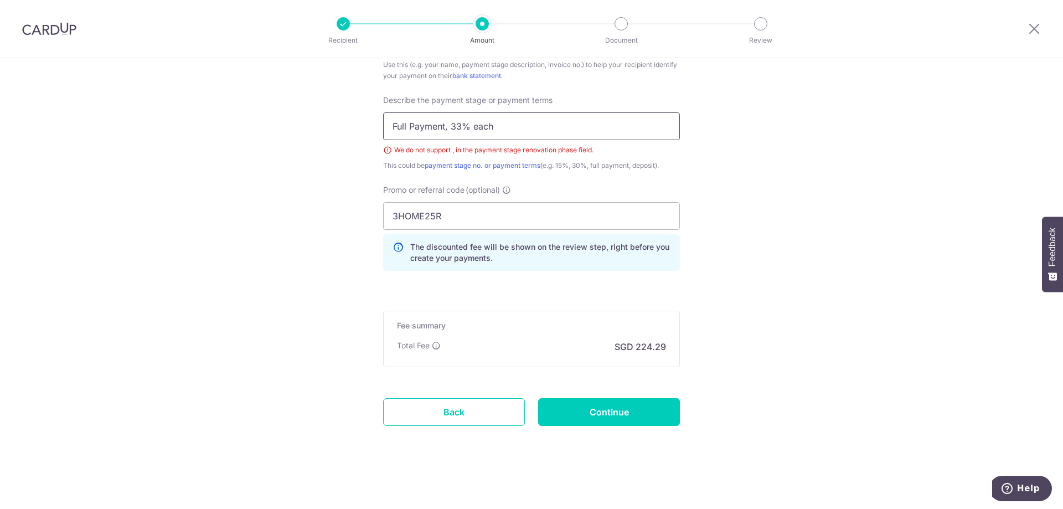
click at [445, 121] on input "Full Payment, 33% each" at bounding box center [531, 126] width 297 height 28
type input "Full Payment 33% each"
click at [617, 399] on input "Continue" at bounding box center [609, 412] width 142 height 28
type input "Create Schedule"
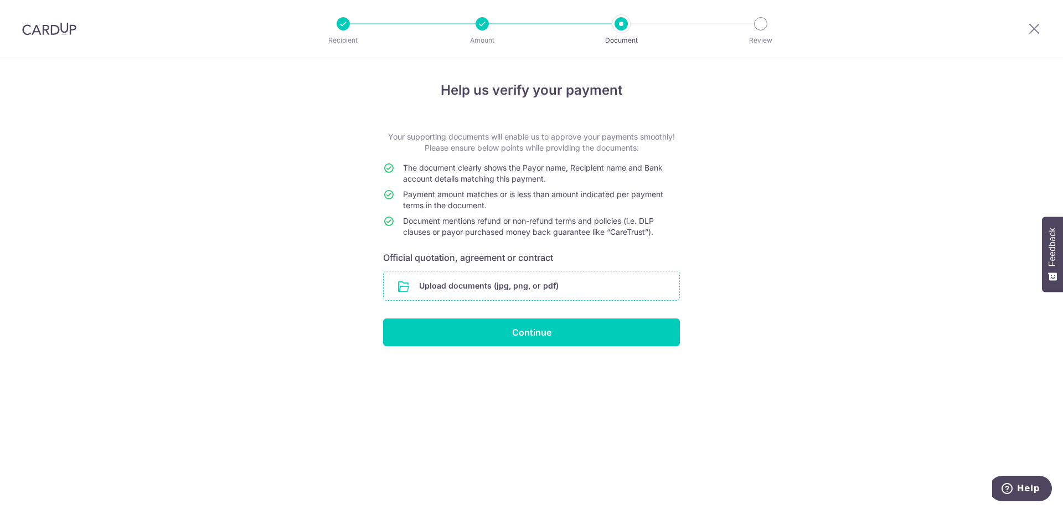
click at [437, 290] on input "file" at bounding box center [532, 285] width 296 height 29
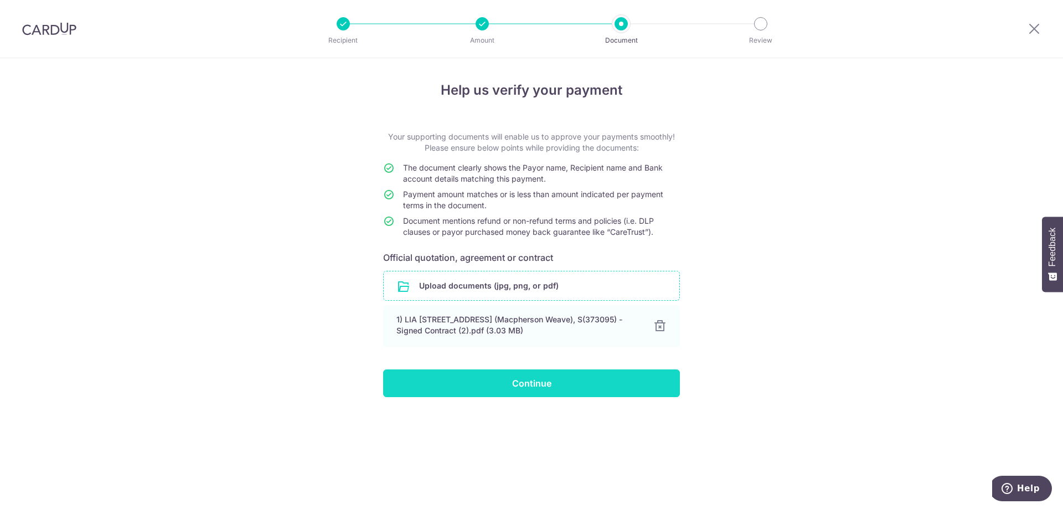
click at [563, 386] on input "Continue" at bounding box center [531, 383] width 297 height 28
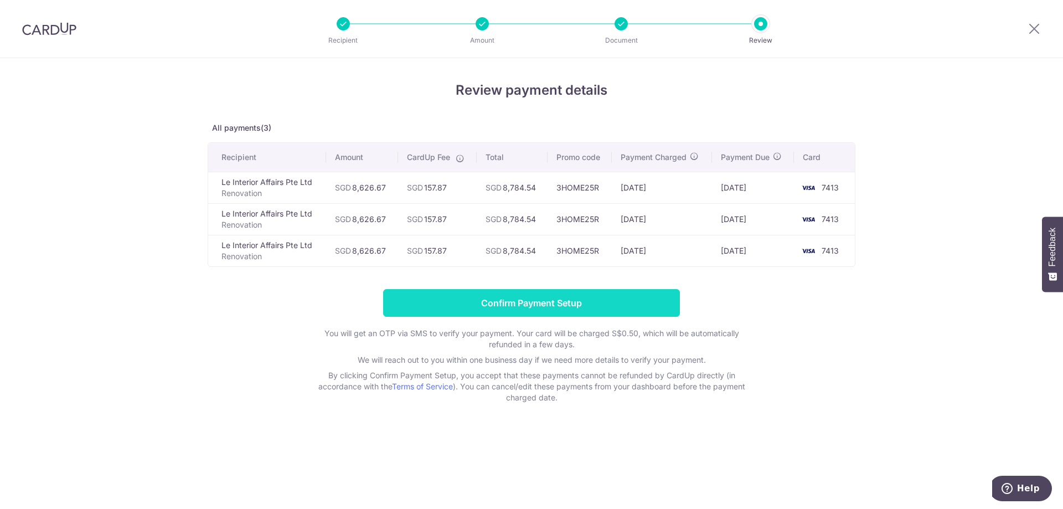
click at [565, 308] on input "Confirm Payment Setup" at bounding box center [531, 303] width 297 height 28
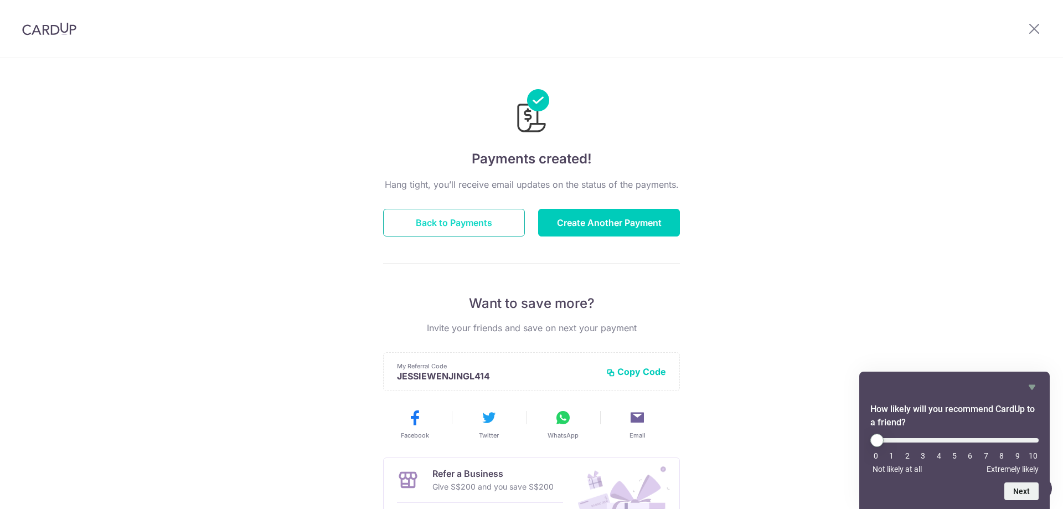
click at [456, 232] on button "Back to Payments" at bounding box center [454, 223] width 142 height 28
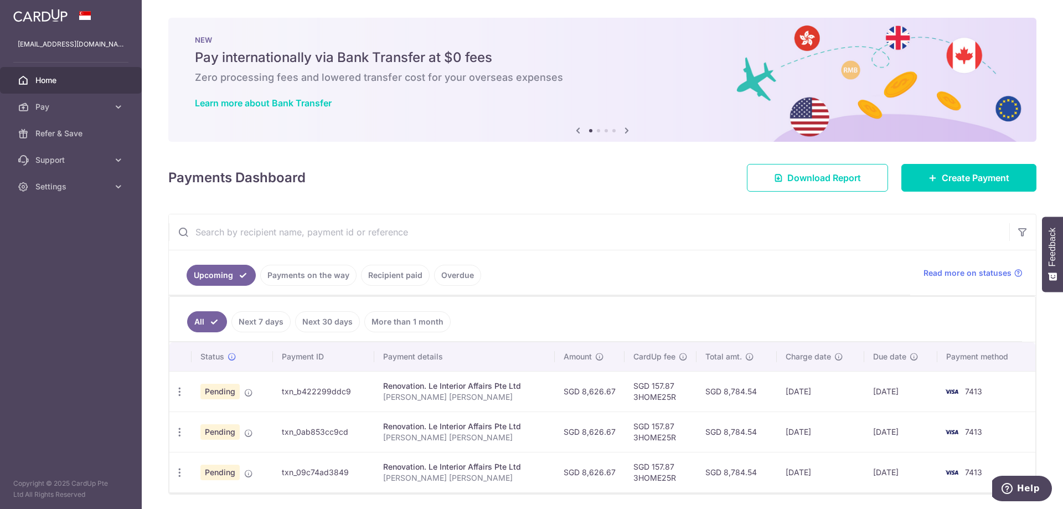
scroll to position [38, 0]
